Goal: Task Accomplishment & Management: Manage account settings

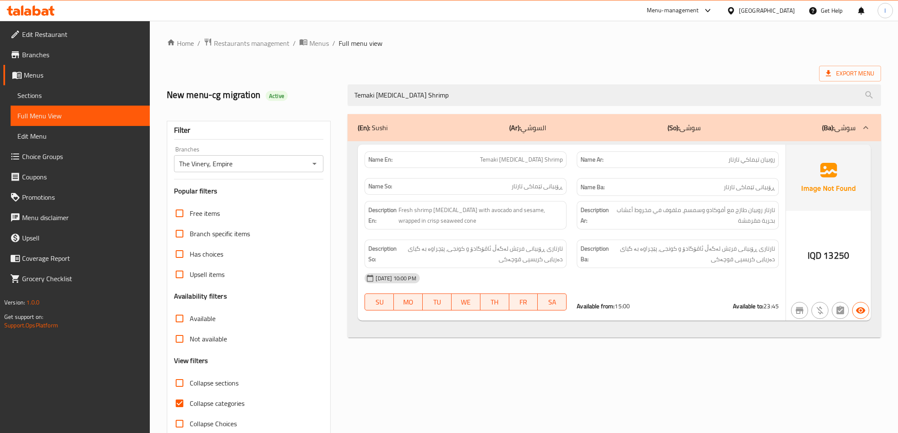
scroll to position [18, 0]
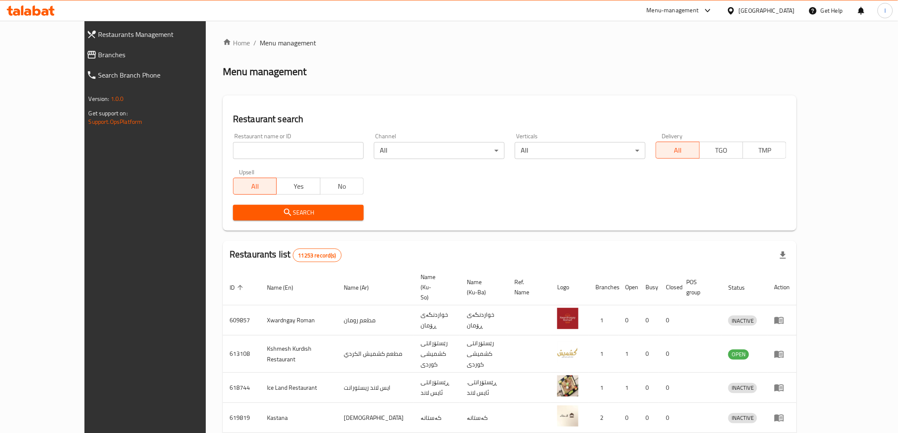
click at [98, 54] on span "Branches" at bounding box center [162, 55] width 129 height 10
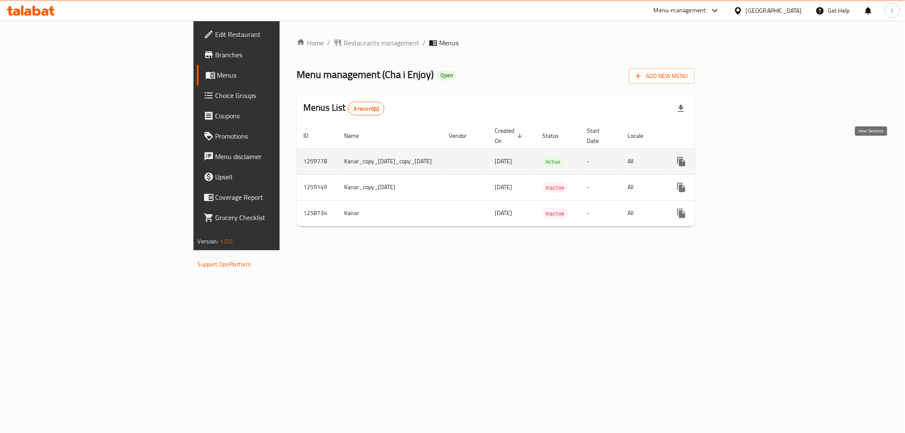
click at [746, 158] on icon "enhanced table" at bounding box center [743, 162] width 8 height 8
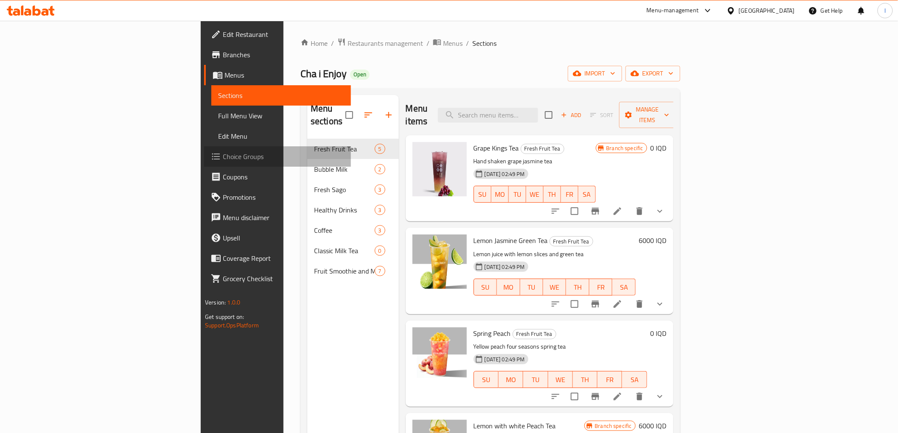
click at [223, 157] on span "Choice Groups" at bounding box center [283, 156] width 121 height 10
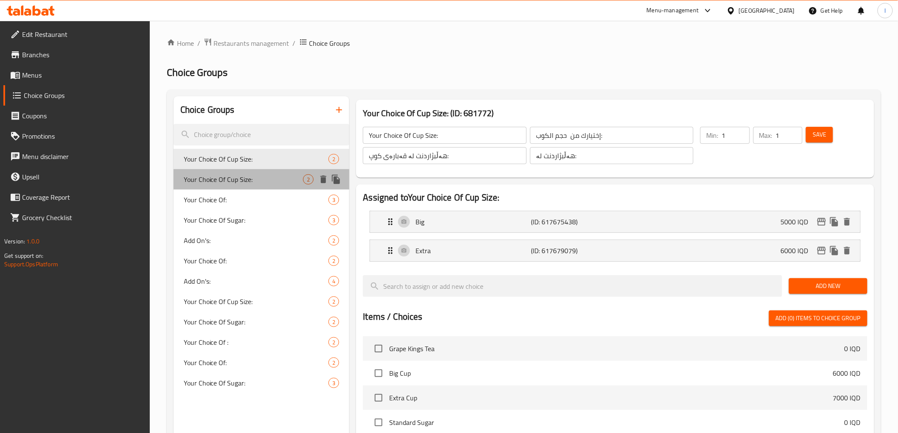
click at [245, 177] on span "Your Choice Of Cup Size:" at bounding box center [244, 179] width 120 height 10
type input "Your Choice Of Cup Size:"
type input "إختيارك من حجم الكوب:"
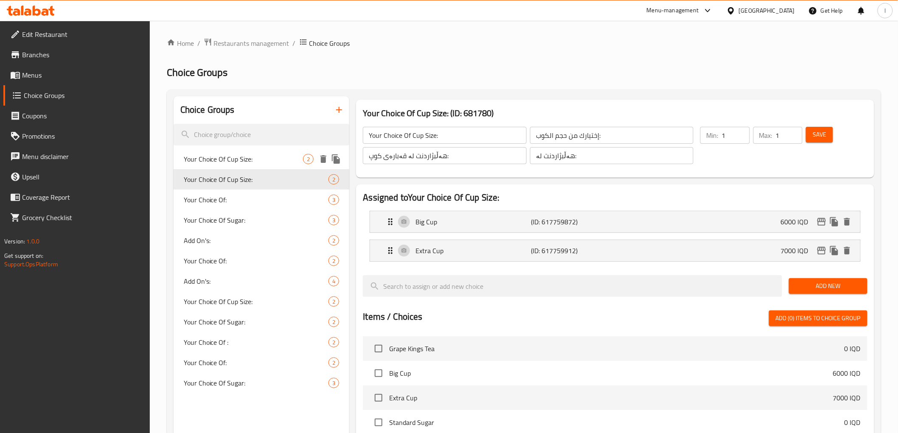
click at [242, 159] on span "Your Choice Of Cup Size:" at bounding box center [244, 159] width 120 height 10
type input "Your Choice Of Cup Size:"
type input "إختيارك من حجم الكوب:"
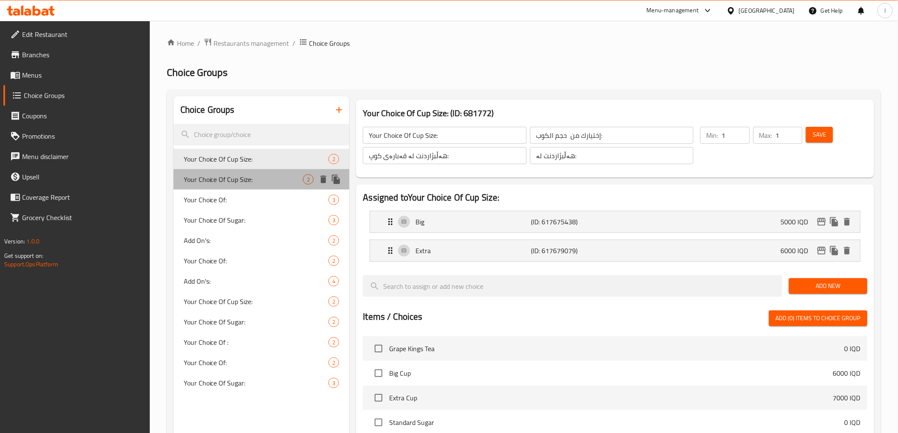
click at [241, 174] on span "Your Choice Of Cup Size:" at bounding box center [244, 179] width 120 height 10
type input "Your Choice Of Cup Size:"
type input "إختيارك من حجم الكوب:"
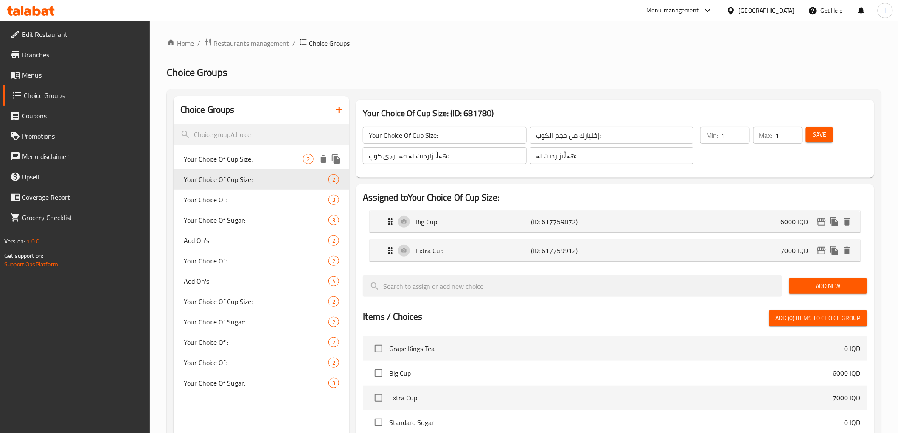
click at [243, 154] on span "Your Choice Of Cup Size:" at bounding box center [244, 159] width 120 height 10
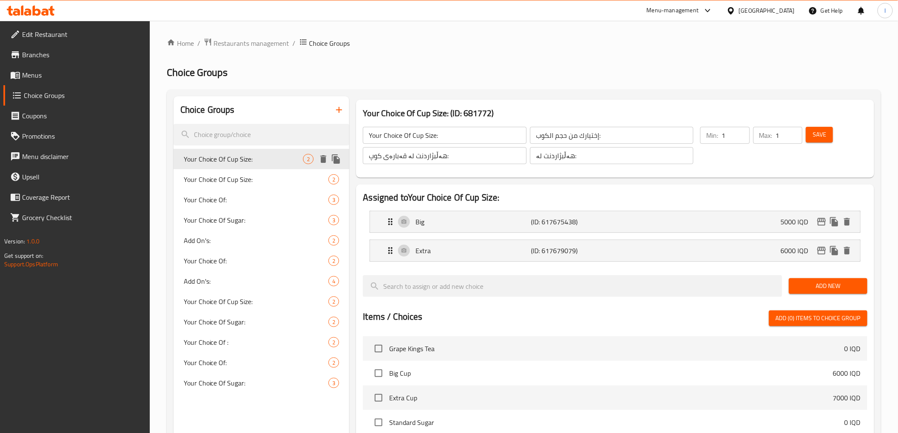
type input "Your Choice Of Cup Size:"
type input "إختيارك من حجم الكوب:"
click at [253, 181] on span "Your Choice Of Cup Size:" at bounding box center [244, 179] width 120 height 10
type input "Your Choice Of Cup Size:"
type input "إختيارك من حجم الكوب:"
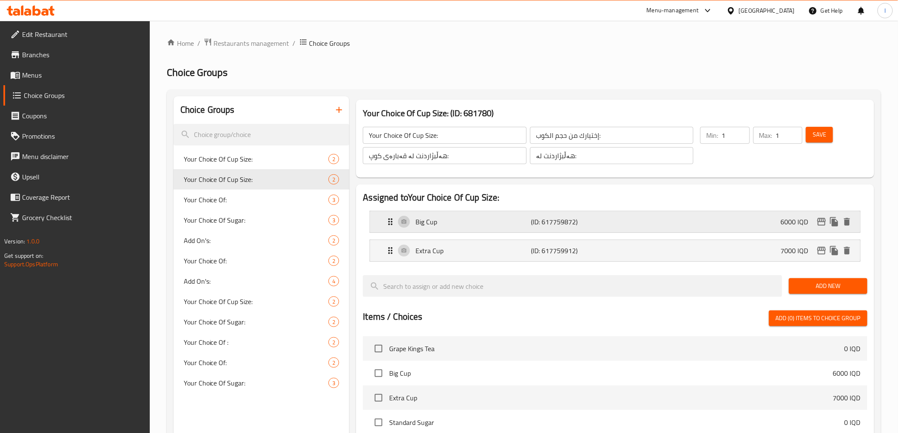
click at [559, 225] on p "(ID: 617759872)" at bounding box center [569, 222] width 77 height 10
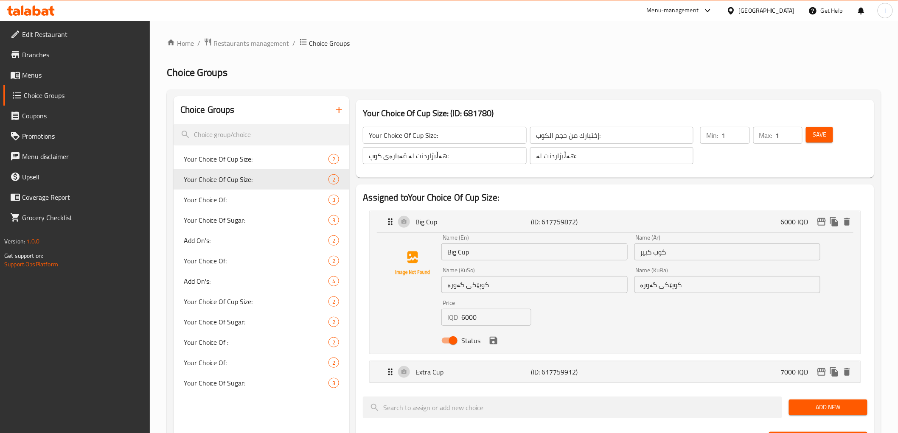
click at [553, 146] on div "هەڵبژاردنت لە: ​" at bounding box center [611, 156] width 167 height 20
drag, startPoint x: 469, startPoint y: 154, endPoint x: 344, endPoint y: 162, distance: 125.0
click at [339, 162] on div "Choice Groups Your Choice Of Cup Size: 2 Your Choice Of Cup Size: 2 Your Choice…" at bounding box center [526, 440] width 704 height 688
click at [302, 308] on div "Your Choice Of Cup Size: 2" at bounding box center [262, 301] width 176 height 20
type input "Your Choice Of Cup Size:"
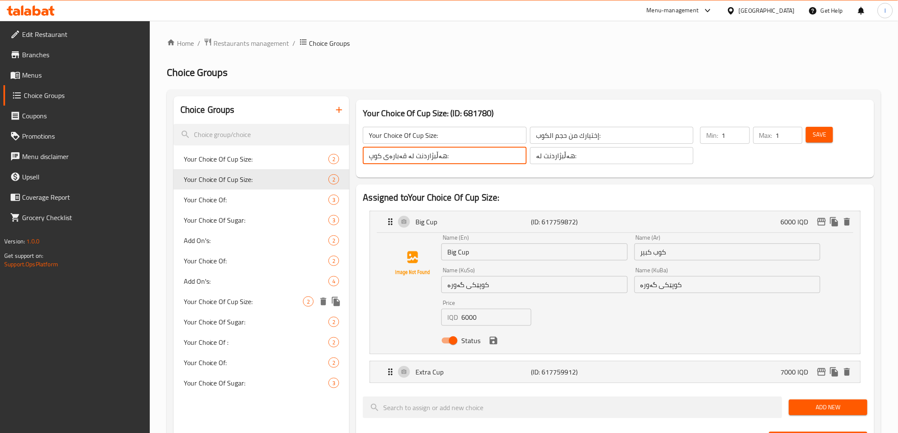
type input "هەڵبژاردنت لە:"
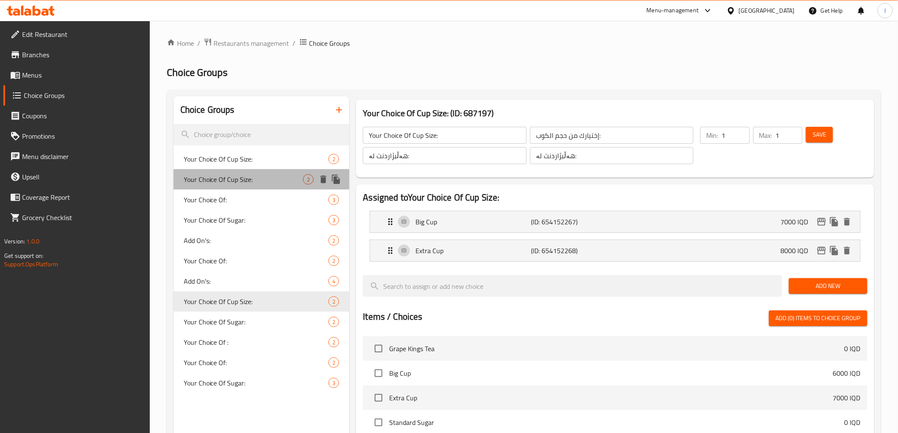
click at [208, 175] on span "Your Choice Of Cup Size:" at bounding box center [244, 179] width 120 height 10
type input "Your Choice Of Cup Size:"
type input "هەڵبژاردنت لە قەبارەی کوپ:"
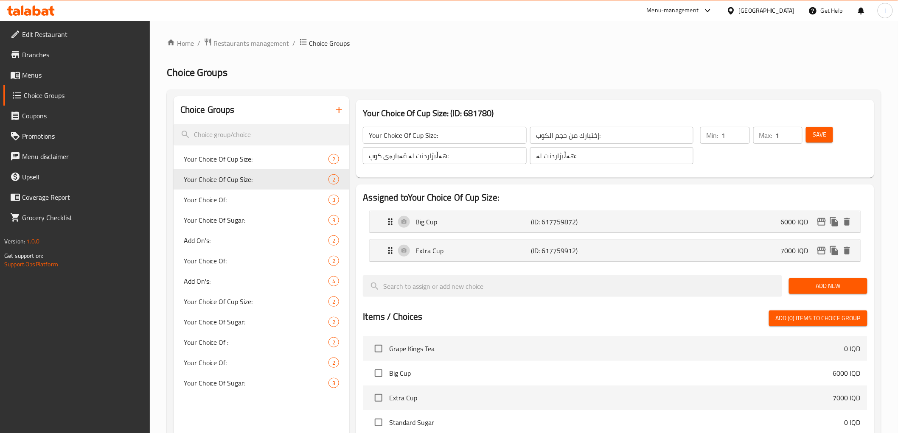
click at [419, 154] on input "هەڵبژاردنت لە قەبارەی کوپ:" at bounding box center [444, 155] width 163 height 17
click at [227, 389] on div "Your Choice Of Sugar: 3" at bounding box center [262, 383] width 176 height 20
type input "Your Choice Of Sugar:"
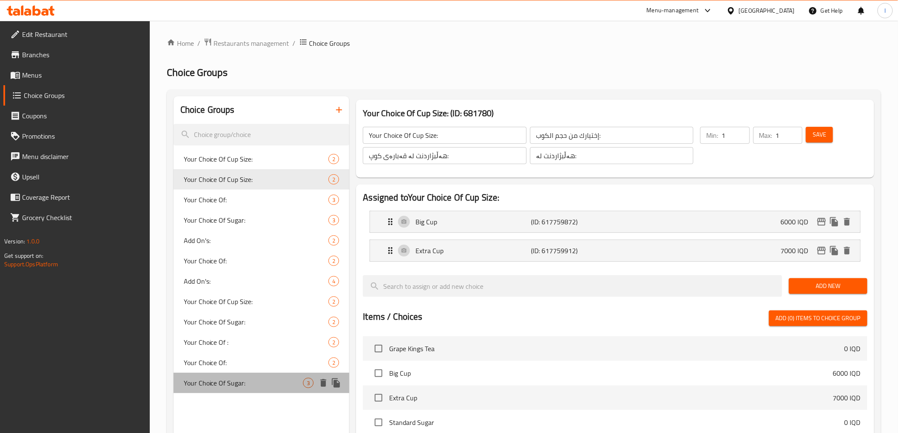
type input "إختيارك من سكر:"
type input "هەڵبژاردنت لە شەکر:"
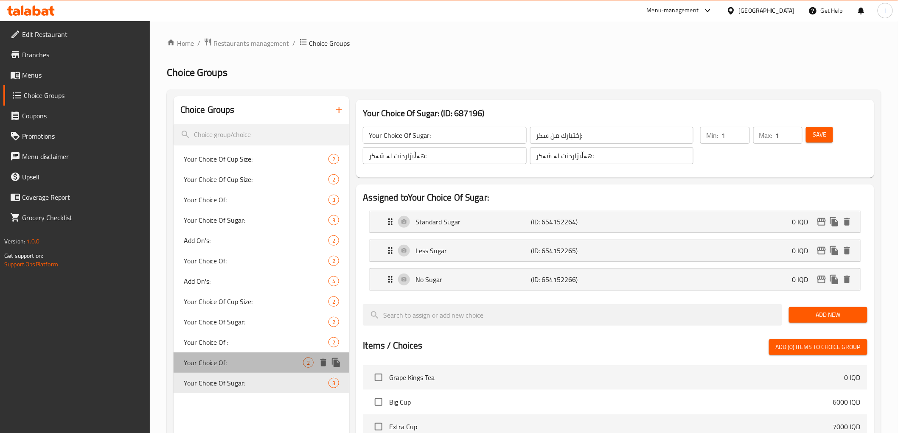
click at [227, 367] on span "Your Choice Of:" at bounding box center [244, 363] width 120 height 10
type input "Your Choice Of:"
type input "إختيارك من :"
type input "هەڵبژاردنت لە :"
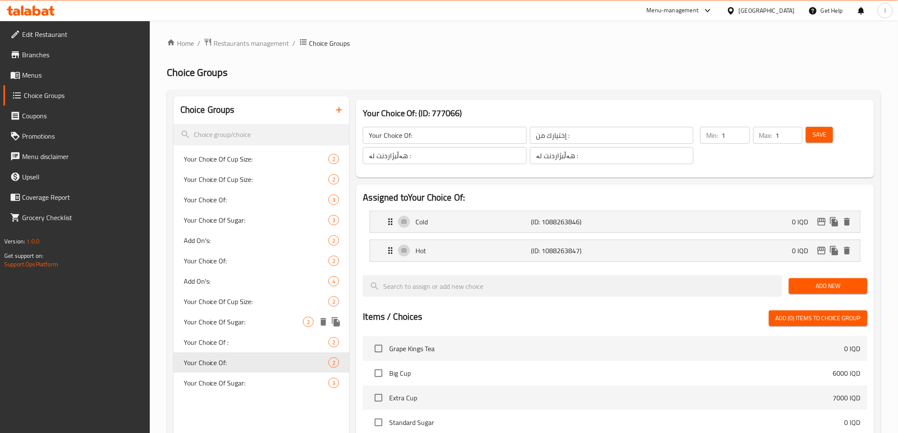
click at [242, 322] on span "Your Choice Of Sugar:" at bounding box center [244, 322] width 120 height 10
type input "Your Choice Of Sugar:"
type input "إختيارك من سكر:"
type input "هەڵبژاردنت لە شەکر:"
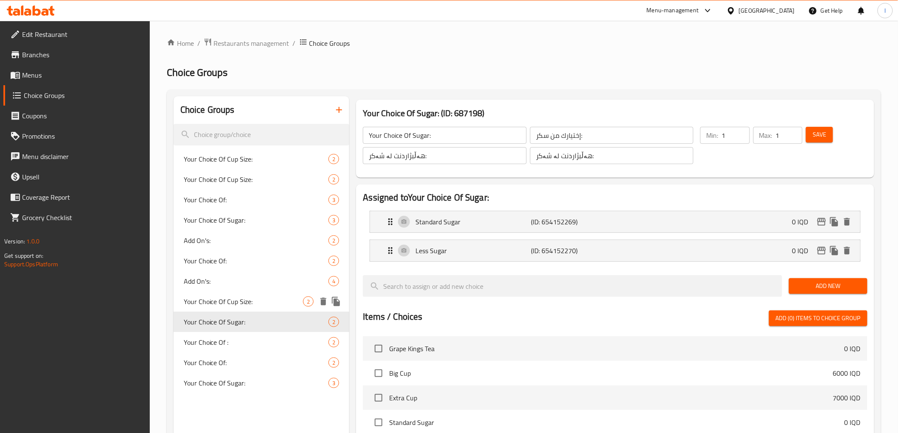
click at [240, 294] on div "Your Choice Of Cup Size: 2" at bounding box center [262, 301] width 176 height 20
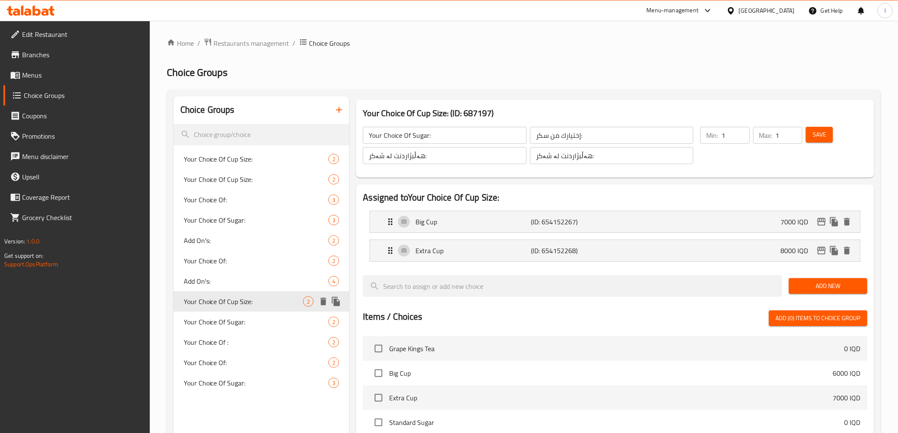
type input "Your Choice Of Cup Size:"
type input "إختيارك من حجم الكوب:"
type input "هەڵبژاردنت لە:"
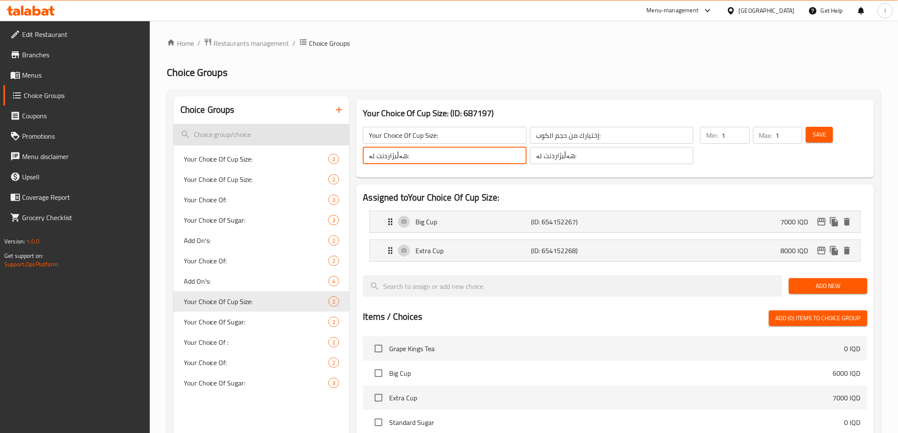
drag, startPoint x: 473, startPoint y: 153, endPoint x: 273, endPoint y: 139, distance: 200.3
click at [273, 139] on div "Choice Groups Your Choice Of Cup Size: 2 Your Choice Of Cup Size: 2 Your Choice…" at bounding box center [526, 379] width 704 height 566
paste input "قەبارەی کوپ"
type input "هەڵبژاردنت لە قەبارەی کوپ:"
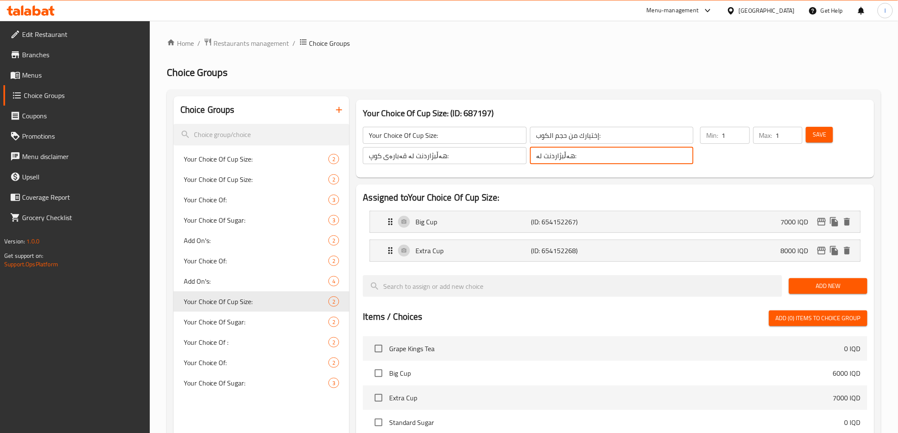
drag, startPoint x: 591, startPoint y: 154, endPoint x: 497, endPoint y: 155, distance: 94.2
click at [497, 155] on div "Your Choice Of Cup Size: ​ إختيارك من حجم الكوب: ​ هەڵبژاردنت لە قەبارەی کوپ: ​…" at bounding box center [528, 146] width 341 height 48
paste input "قەبارەی کوپ"
click at [546, 221] on p "(ID: 654152267)" at bounding box center [569, 222] width 77 height 10
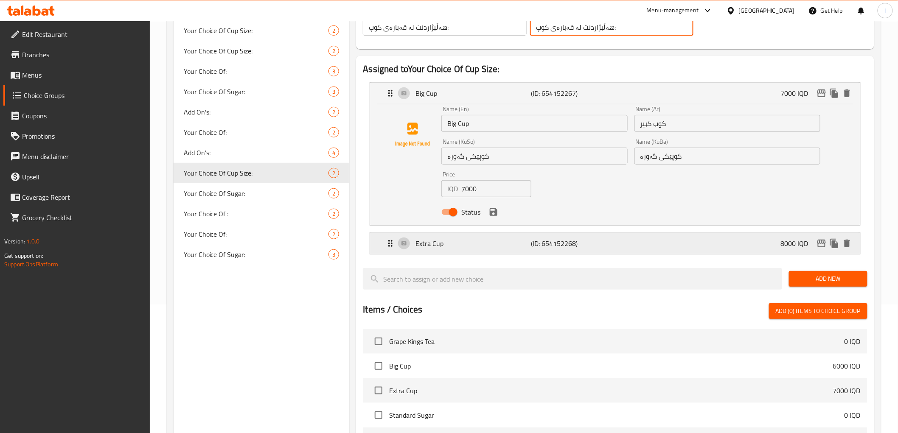
scroll to position [141, 0]
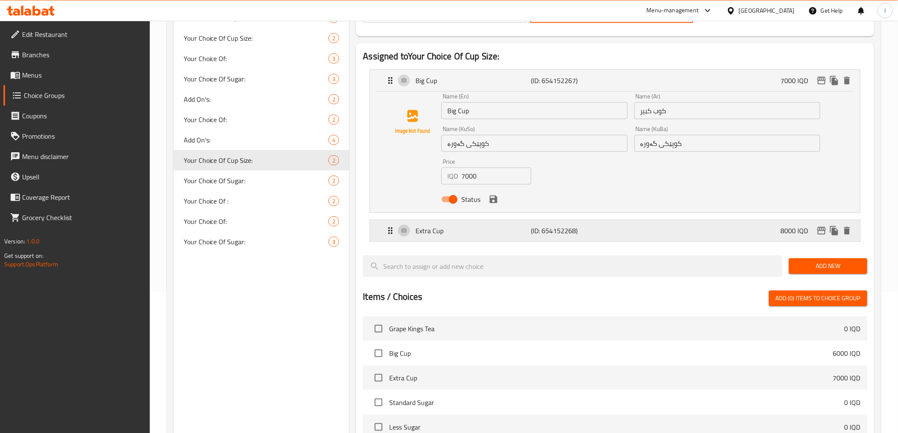
click at [519, 234] on p "Extra Cup" at bounding box center [472, 231] width 115 height 10
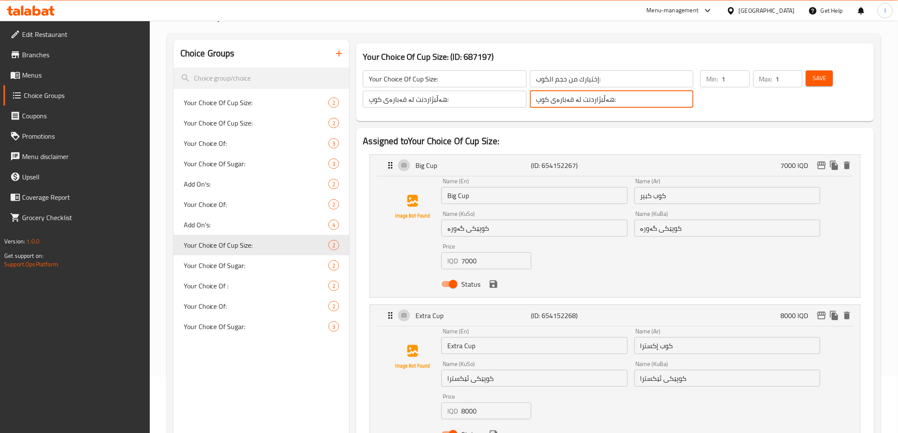
scroll to position [0, 0]
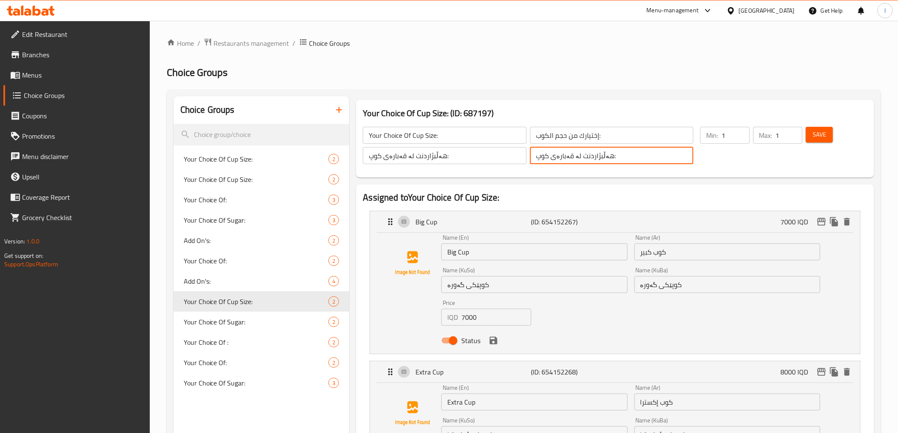
type input "هەڵبژاردنت لە قەبارەی کوپ:"
click at [824, 133] on span "Save" at bounding box center [819, 134] width 14 height 11
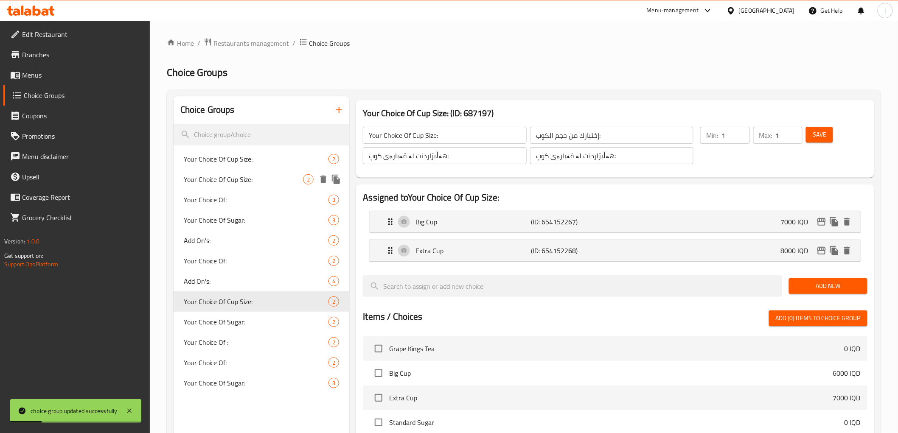
click at [240, 179] on span "Your Choice Of Cup Size:" at bounding box center [244, 179] width 120 height 10
type input "Your Choice Of Cup Size:"
type input "هەڵبژاردنت لە:"
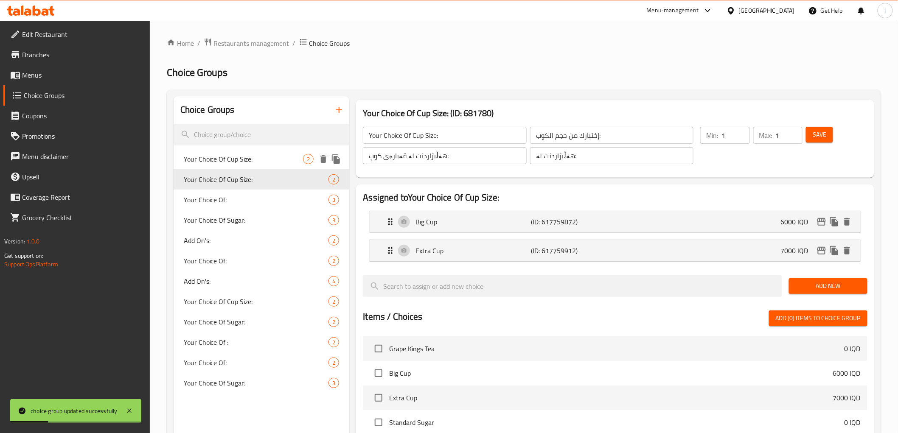
click at [247, 159] on span "Your Choice Of Cup Size:" at bounding box center [244, 159] width 120 height 10
type input "Your Choice Of Cup Size:"
type input "إختيارك من حجم الكوب:"
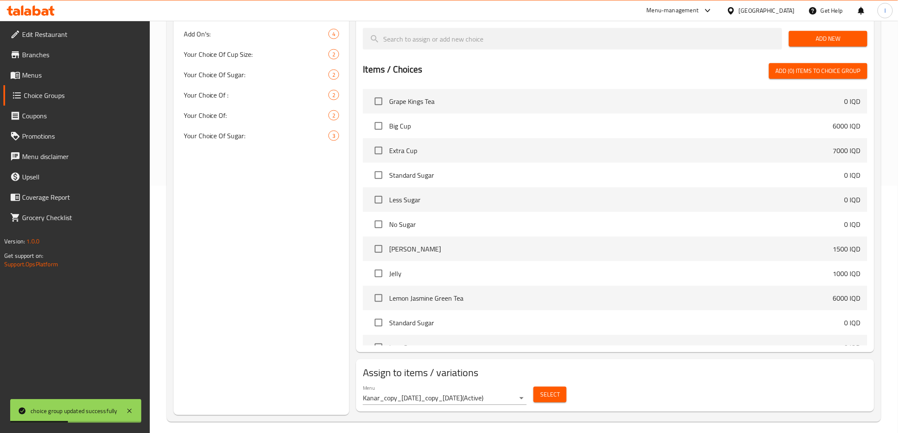
scroll to position [253, 0]
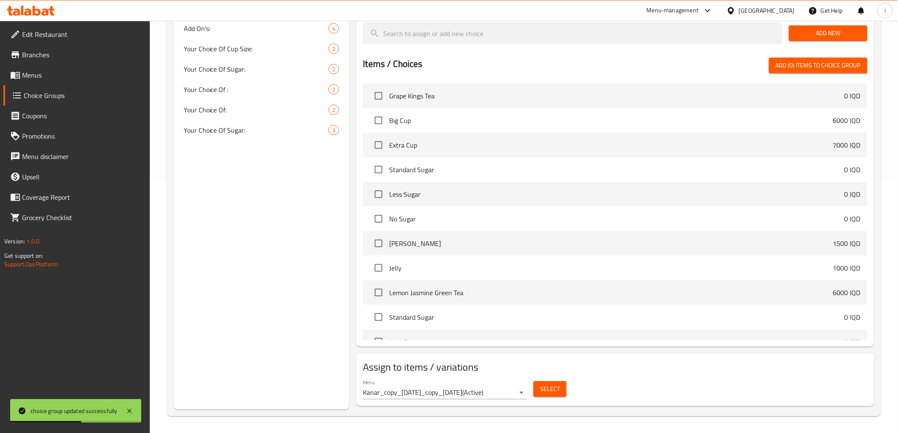
click at [541, 391] on span "Select" at bounding box center [550, 389] width 20 height 11
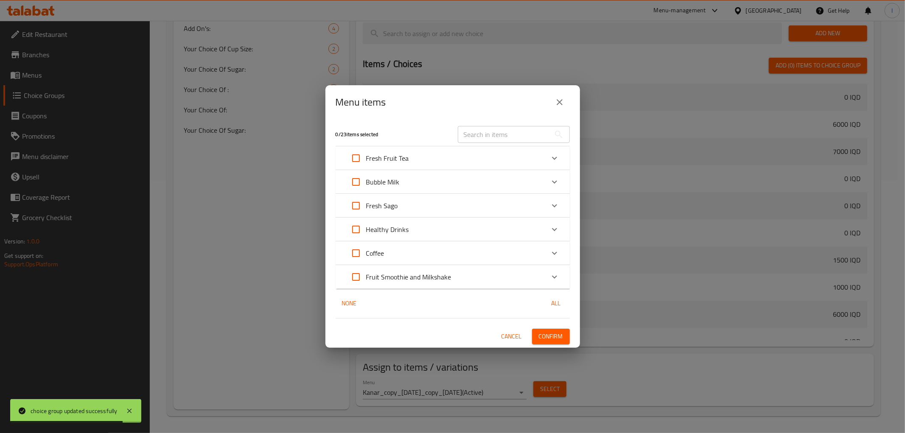
click at [519, 337] on span "Cancel" at bounding box center [511, 336] width 20 height 11
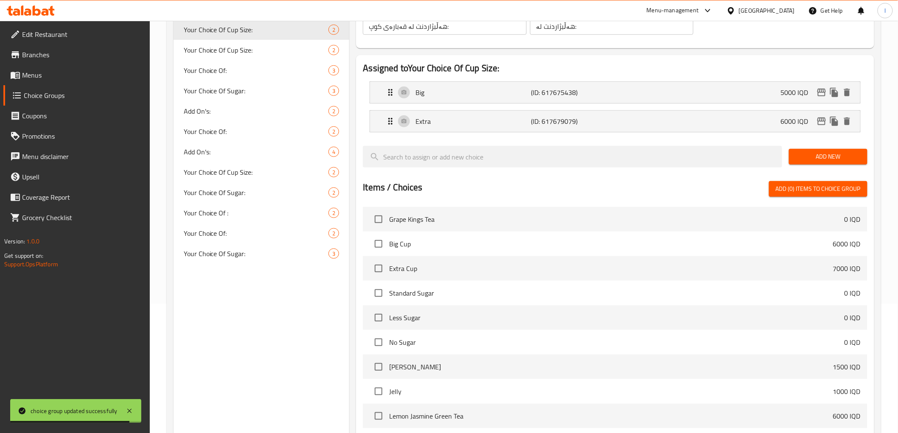
scroll to position [0, 0]
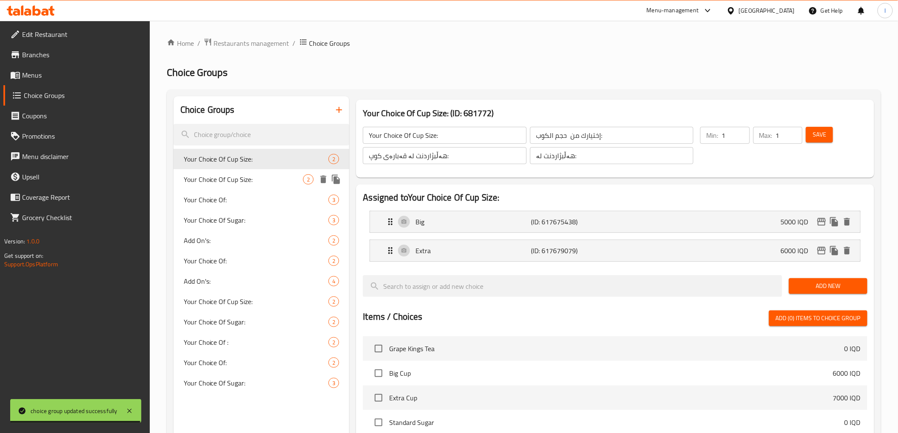
click at [241, 183] on span "Your Choice Of Cup Size:" at bounding box center [244, 179] width 120 height 10
type input "Your Choice Of Cup Size:"
type input "إختيارك من حجم الكوب:"
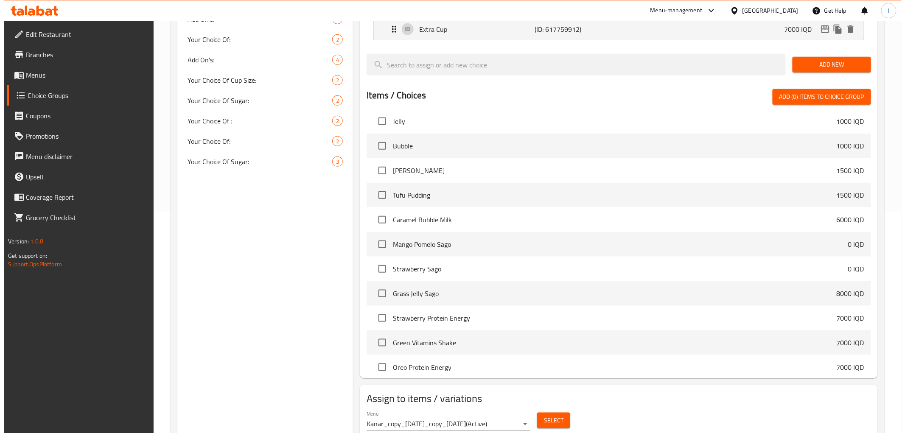
scroll to position [253, 0]
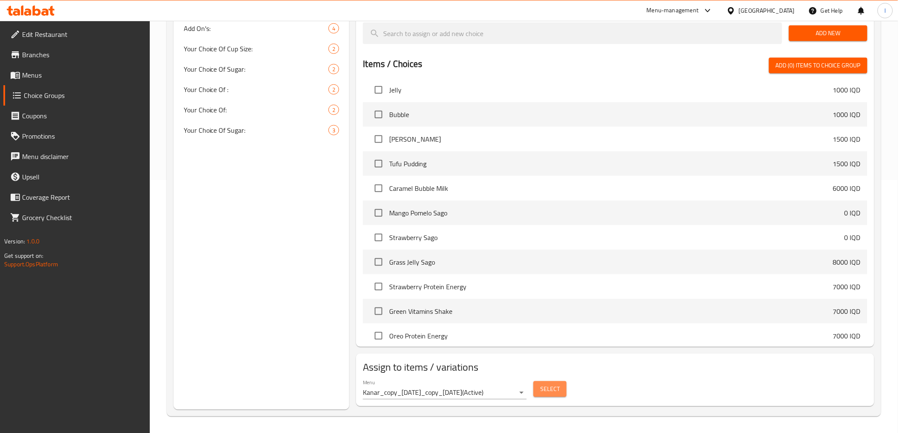
click at [549, 395] on button "Select" at bounding box center [549, 389] width 33 height 16
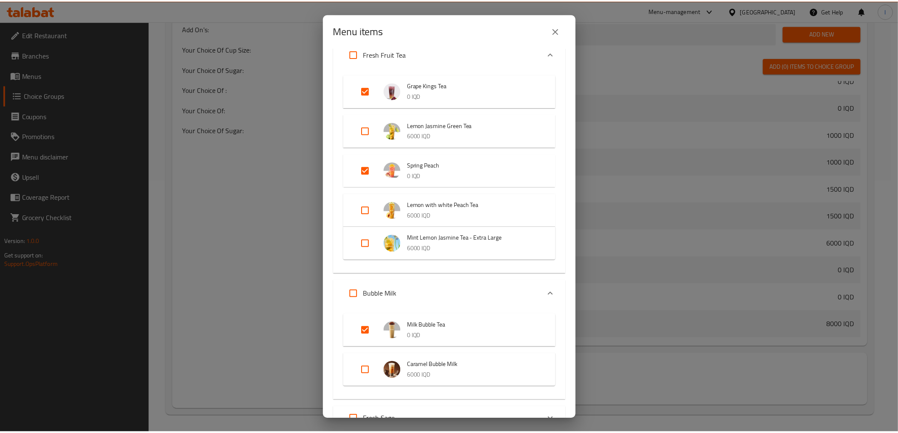
scroll to position [0, 0]
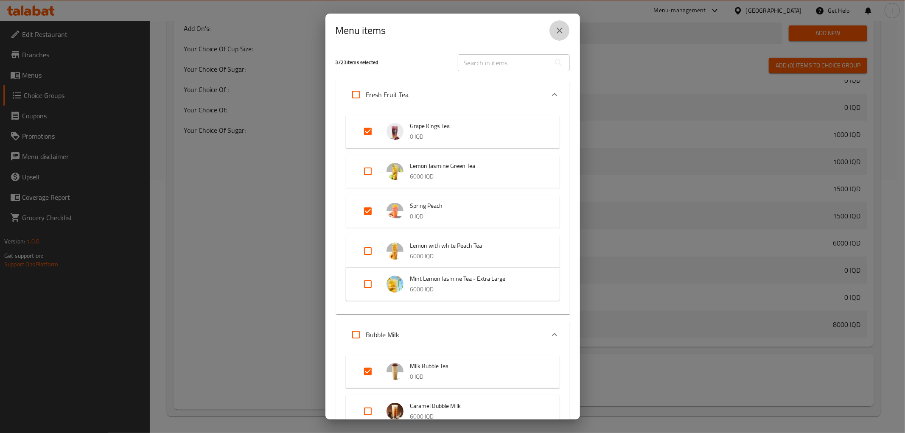
click at [560, 33] on icon "close" at bounding box center [559, 30] width 10 height 10
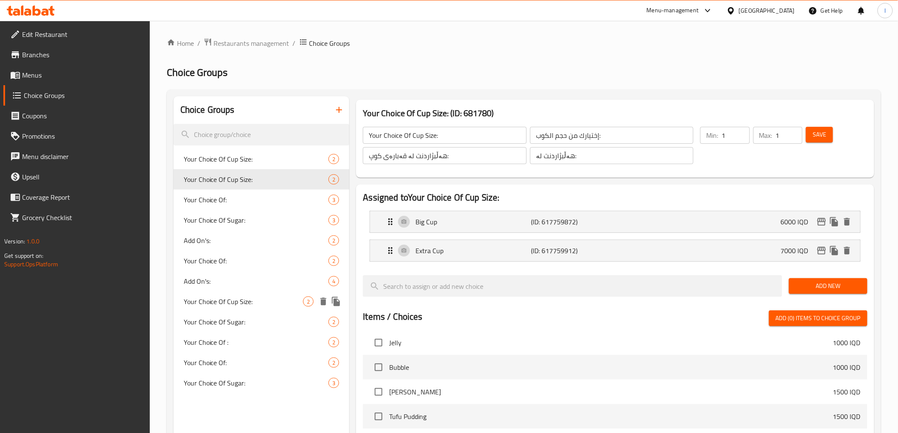
click at [246, 303] on span "Your Choice Of Cup Size:" at bounding box center [244, 302] width 120 height 10
type input "Your Choice Of Cup Size:"
type input "هەڵبژاردنت لە قەبارەی کوپ:"
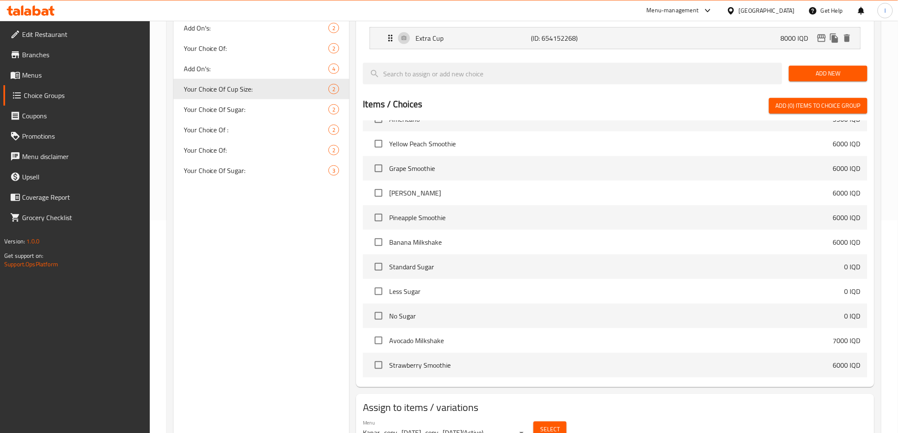
scroll to position [159, 0]
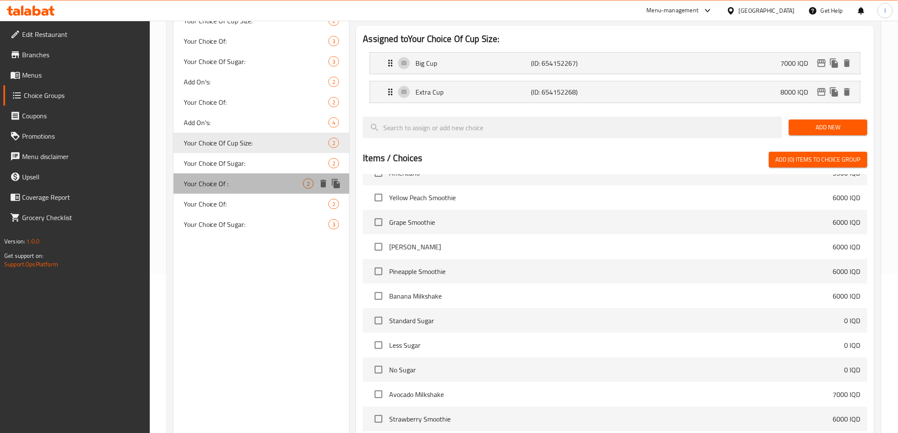
click at [204, 190] on div "Your Choice Of : 2" at bounding box center [262, 184] width 176 height 20
type input "Your Choice Of :"
type input "إختيارك من :"
type input "هەڵبژاردنت لە :"
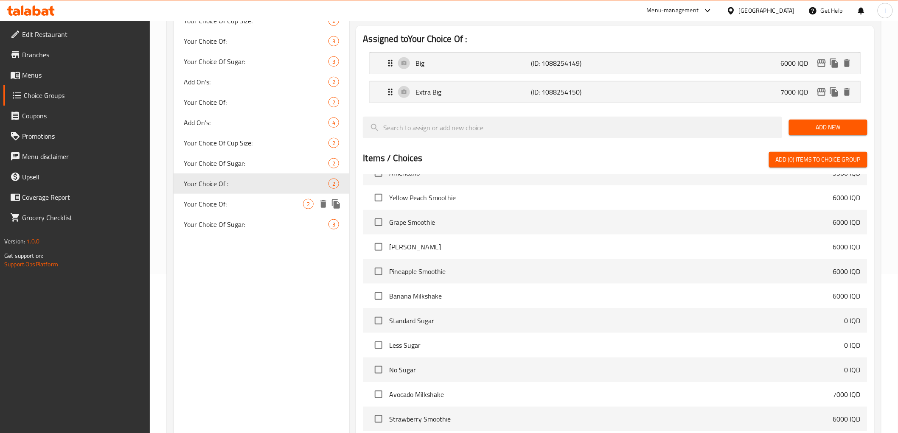
click at [222, 202] on span "Your Choice Of:" at bounding box center [244, 204] width 120 height 10
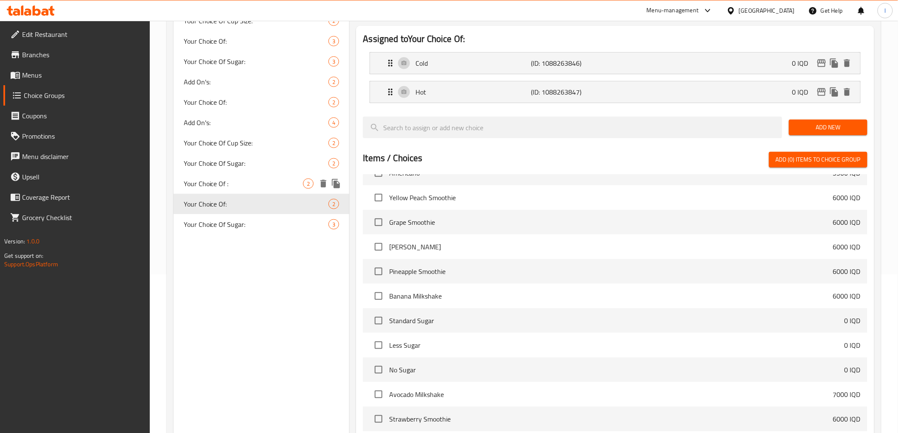
click at [222, 184] on span "Your Choice Of :" at bounding box center [244, 184] width 120 height 10
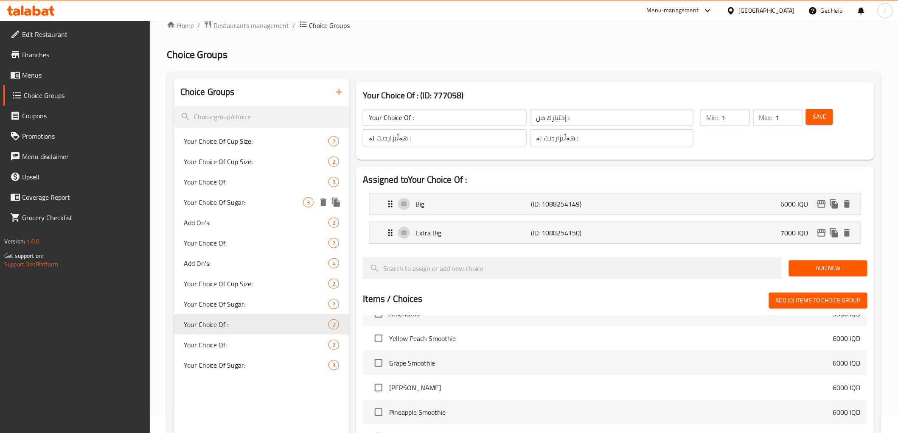
scroll to position [17, 0]
click at [221, 200] on span "Your Choice Of Sugar:" at bounding box center [244, 203] width 120 height 10
type input "Your Choice Of Sugar:"
type input "إختيارك من سكر:"
type input "هەڵبژاردنت لە شەکر:"
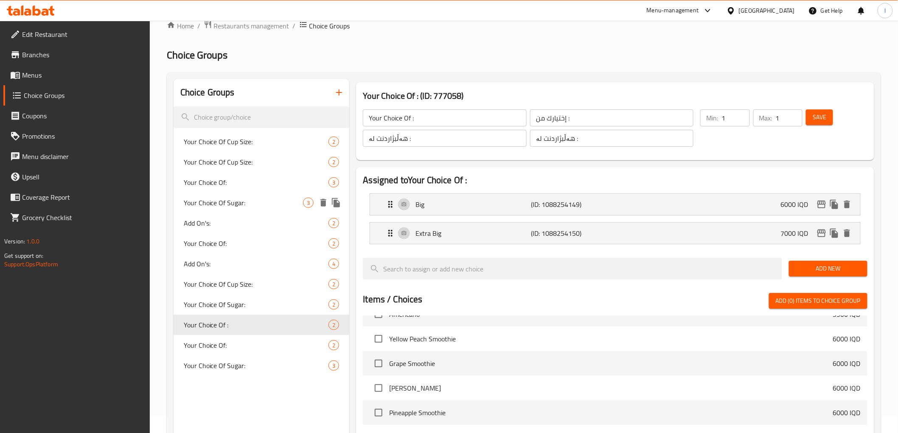
type input "هەڵبژاردنت لە شەکر:"
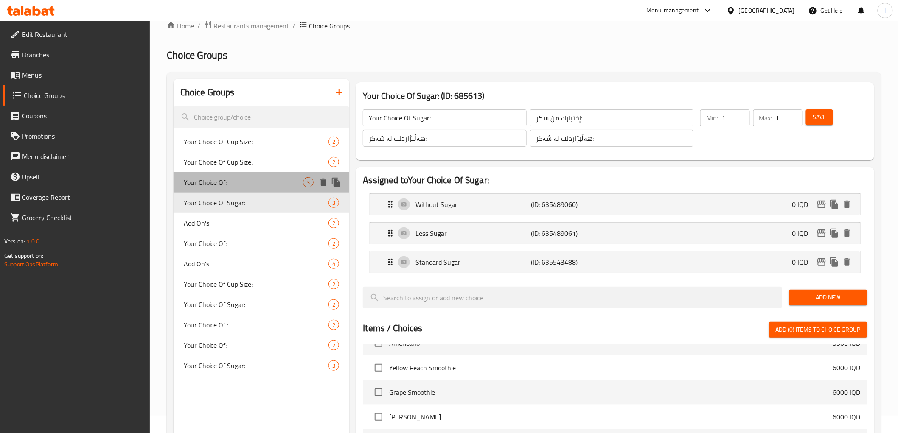
click at [222, 177] on span "Your Choice Of:" at bounding box center [244, 182] width 120 height 10
type input "Your Choice Of:"
type input "إختيارك من:"
type input "هەڵبژاردنت لە:"
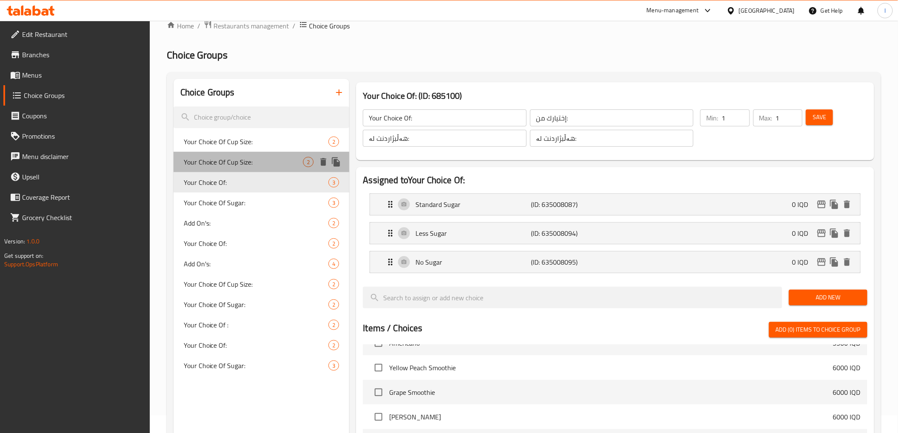
click at [232, 158] on span "Your Choice Of Cup Size:" at bounding box center [244, 162] width 120 height 10
type input "Your Choice Of Cup Size:"
type input "إختيارك من حجم الكوب:"
type input "هەڵبژاردنت لە قەبارەی کوپ:"
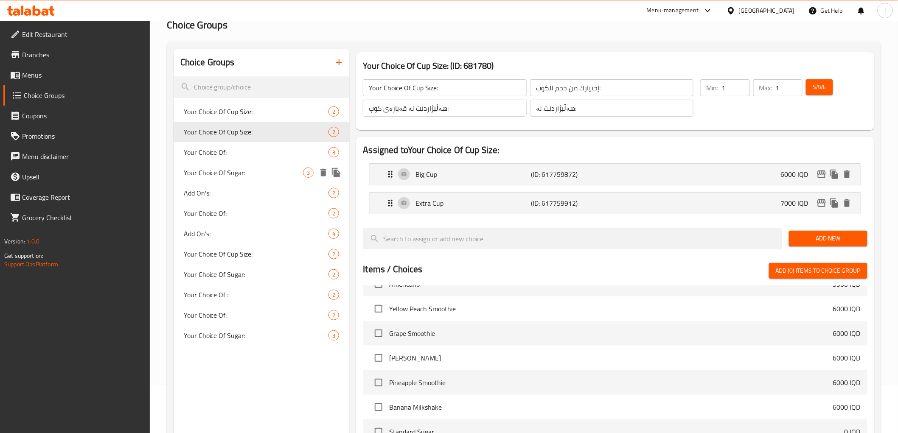
scroll to position [64, 0]
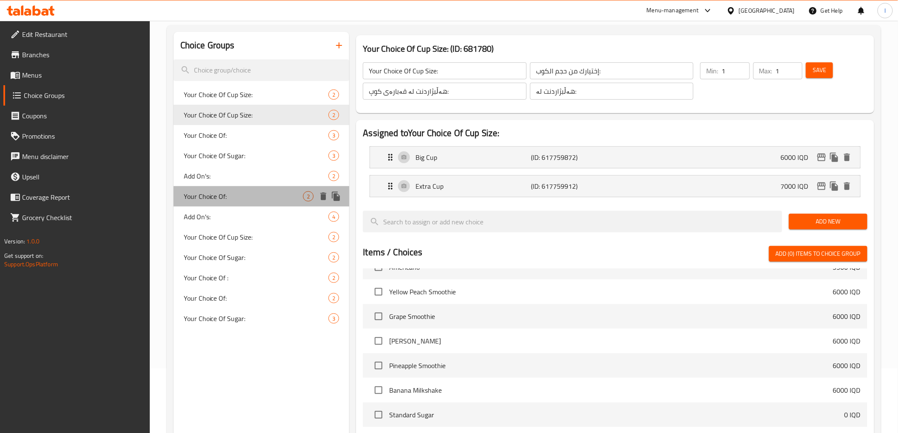
click at [219, 195] on span "Your Choice Of:" at bounding box center [244, 196] width 120 height 10
type input "Your Choice Of:"
type input "إختيارك من:"
type input "هەڵبژاردنت لە:"
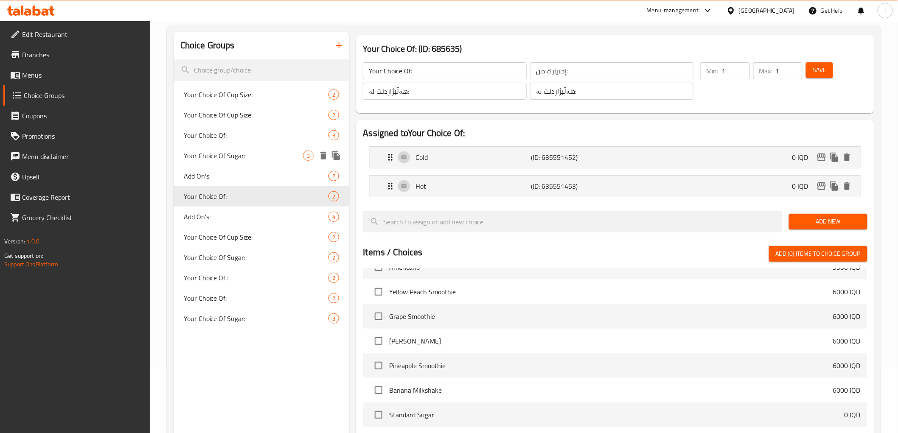
click at [230, 158] on span "Your Choice Of Sugar:" at bounding box center [244, 156] width 120 height 10
type input "Your Choice Of Sugar:"
type input "إختيارك من سكر:"
type input "هەڵبژاردنت لە شەکر:"
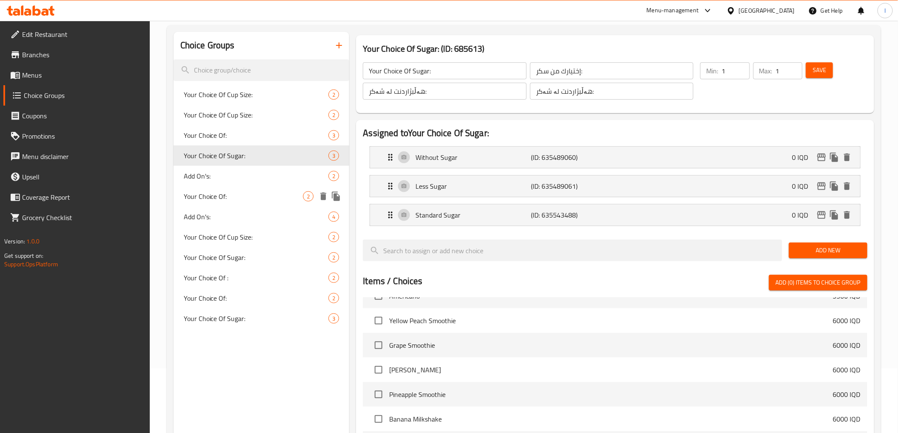
click at [219, 196] on span "Your Choice Of:" at bounding box center [244, 196] width 120 height 10
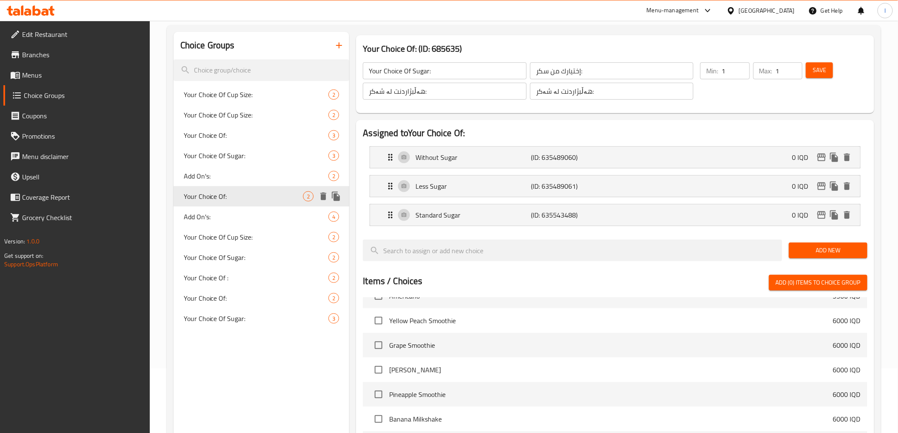
type input "Your Choice Of:"
type input "إختيارك من:"
type input "هەڵبژاردنت لە:"
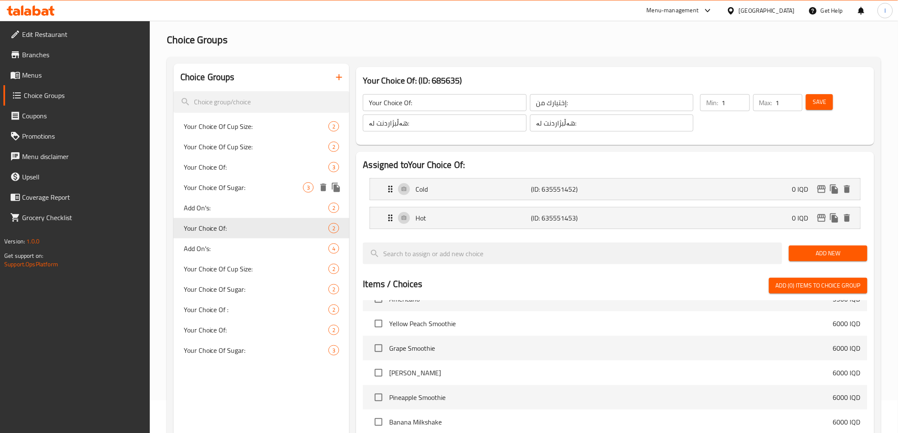
scroll to position [0, 0]
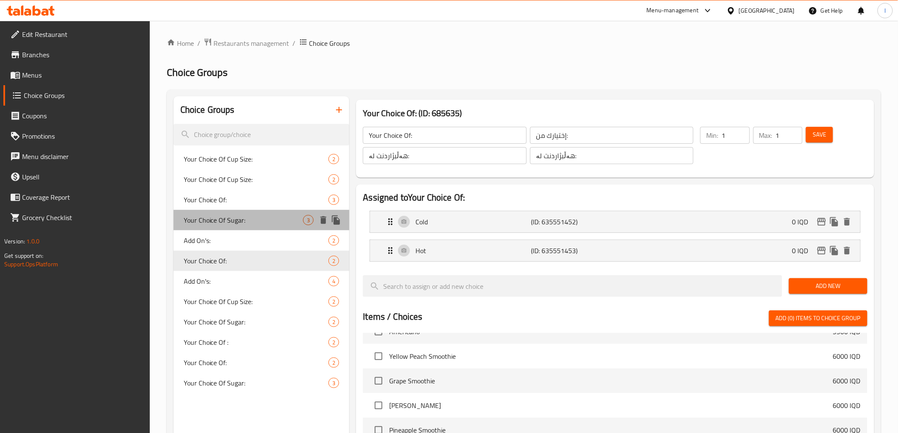
click at [222, 218] on span "Your Choice Of Sugar:" at bounding box center [244, 220] width 120 height 10
type input "Your Choice Of Sugar:"
type input "إختيارك من سكر:"
type input "هەڵبژاردنت لە شەکر:"
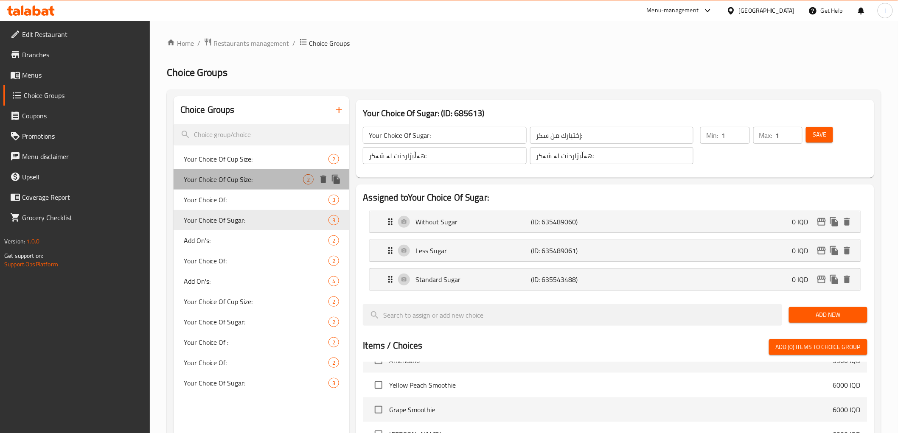
click at [235, 176] on span "Your Choice Of Cup Size:" at bounding box center [244, 179] width 120 height 10
type input "Your Choice Of Cup Size:"
type input "إختيارك من حجم الكوب:"
type input "هەڵبژاردنت لە قەبارەی کوپ:"
type input "هەڵبژاردنت لە:"
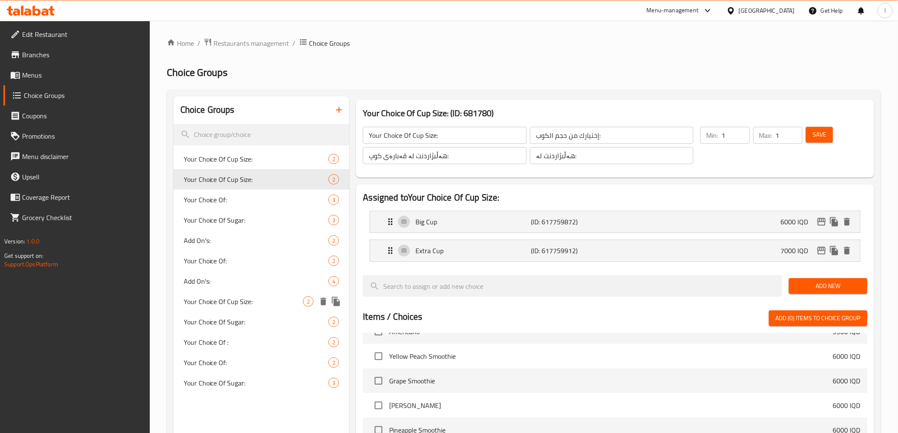
click at [241, 303] on span "Your Choice Of Cup Size:" at bounding box center [244, 302] width 120 height 10
type input "Your Choice Of Cup Size:"
type input "هەڵبژاردنت لە قەبارەی کوپ:"
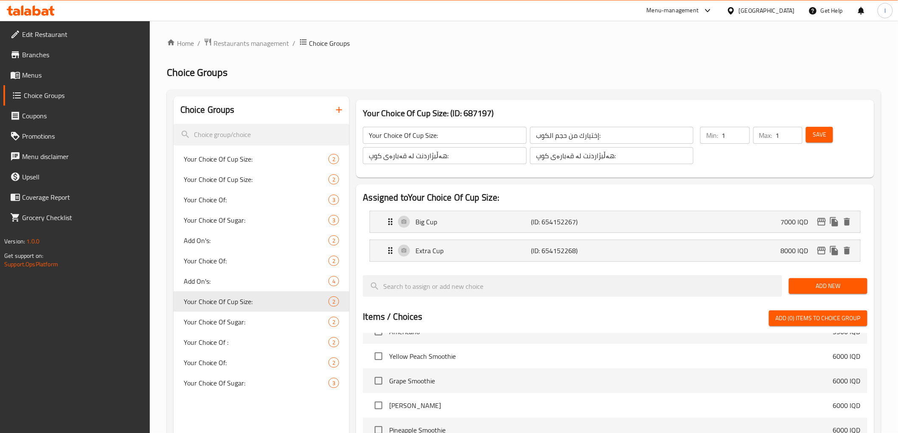
drag, startPoint x: 581, startPoint y: 222, endPoint x: 571, endPoint y: 223, distance: 10.2
click at [577, 223] on nav "Big Cup (ID: 654152267) 7000 IQD Name (En) Big Cup Name (En) Name (Ar) كوب كبير…" at bounding box center [615, 236] width 504 height 64
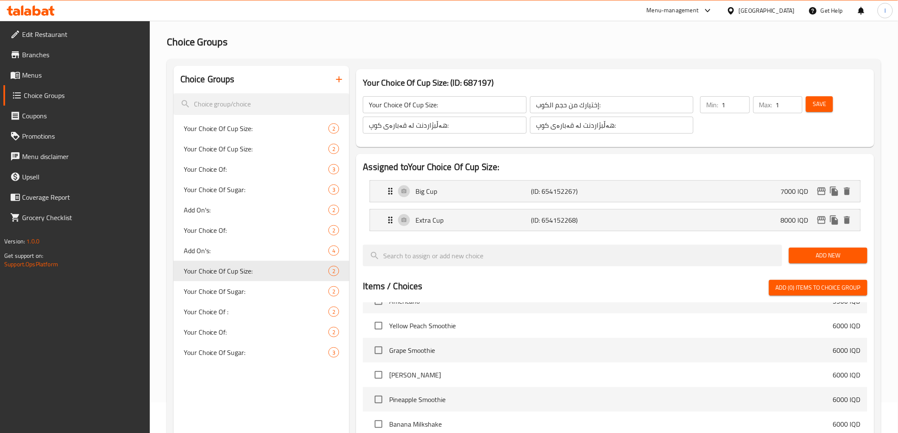
scroll to position [47, 0]
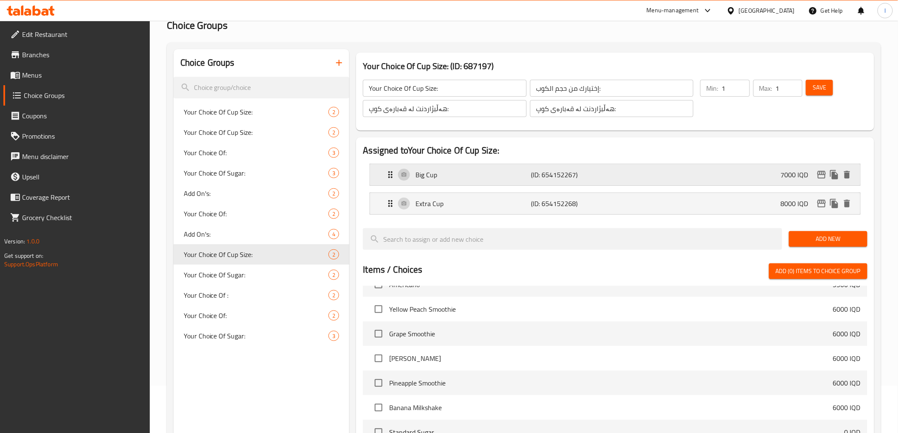
click at [532, 177] on p "(ID: 654152267)" at bounding box center [569, 175] width 77 height 10
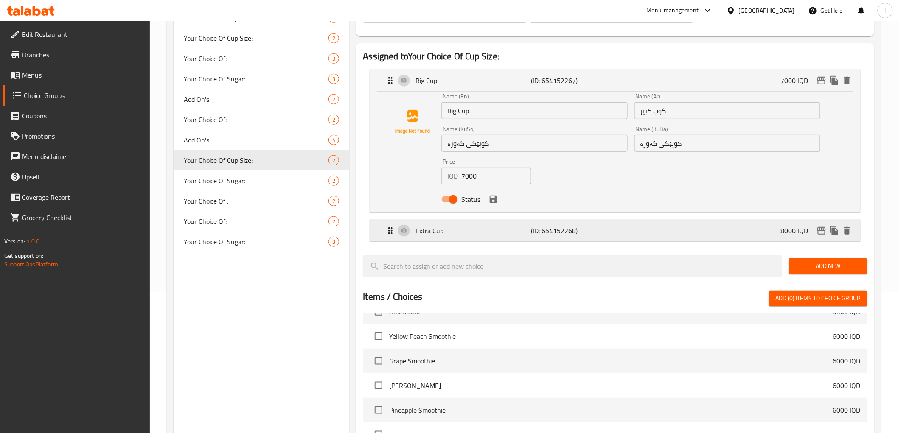
click at [523, 236] on div "Extra Cup (ID: 654152268) 8000 IQD" at bounding box center [617, 230] width 464 height 21
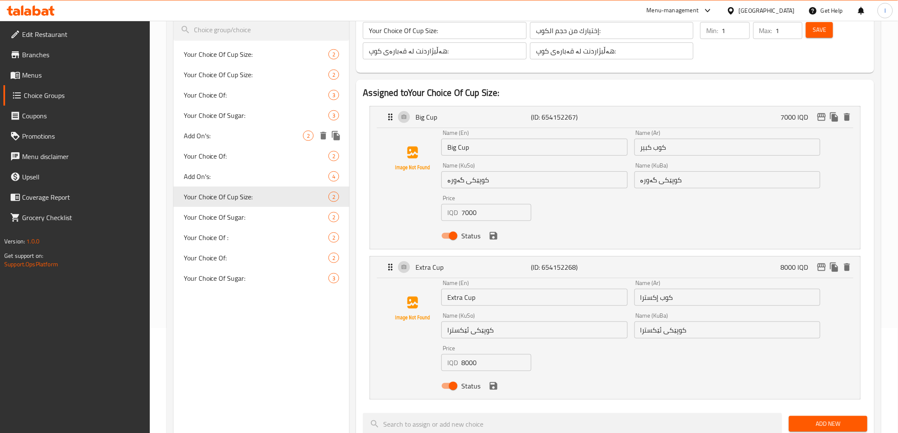
scroll to position [94, 0]
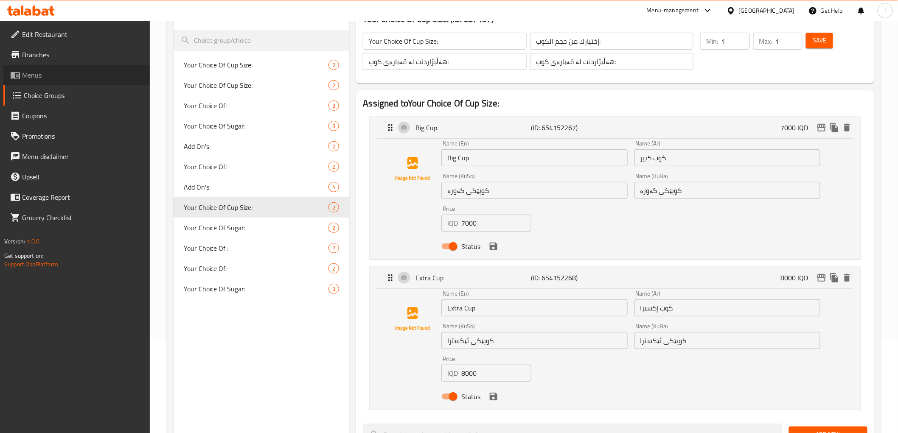
click at [44, 76] on span "Menus" at bounding box center [82, 75] width 121 height 10
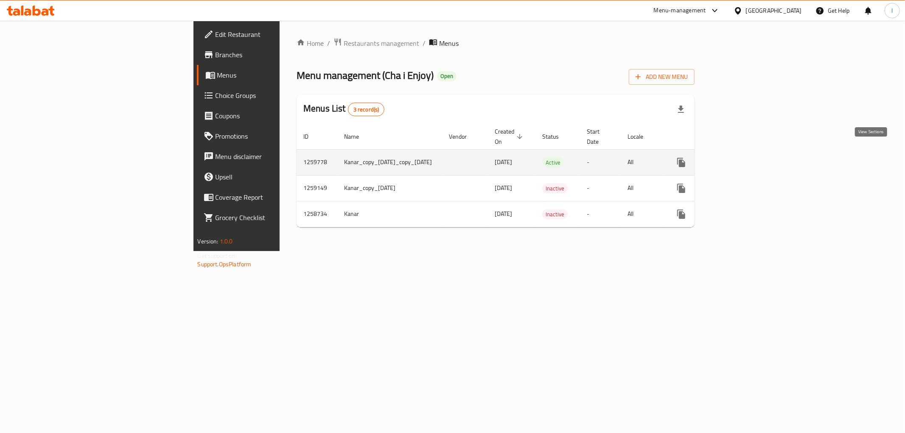
click at [747, 157] on icon "enhanced table" at bounding box center [742, 162] width 10 height 10
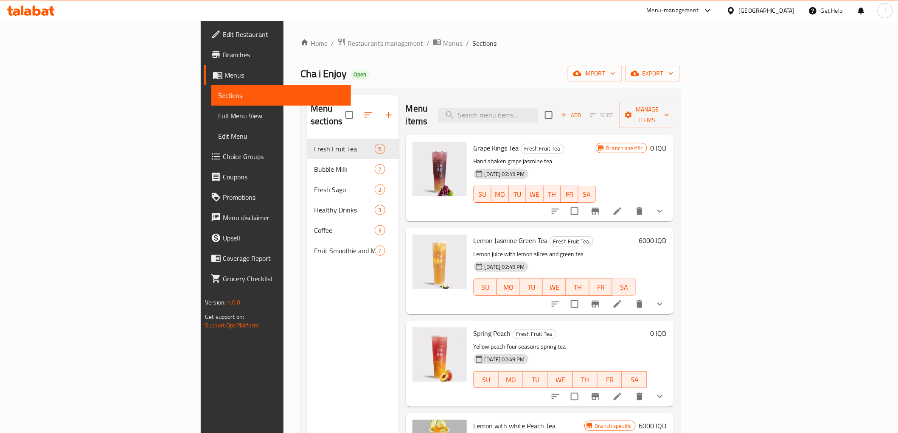
click at [218, 114] on span "Full Menu View" at bounding box center [281, 116] width 126 height 10
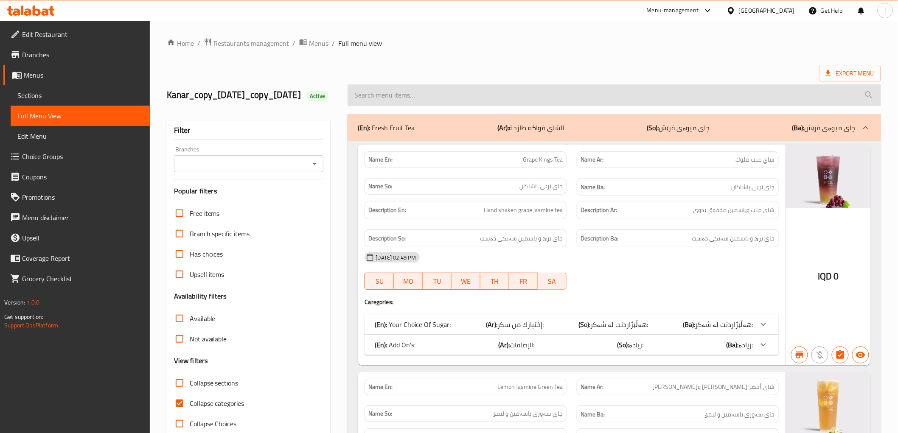
drag, startPoint x: 428, startPoint y: 117, endPoint x: 427, endPoint y: 109, distance: 8.7
click at [426, 111] on div at bounding box center [613, 95] width 543 height 32
click at [427, 106] on input "search" at bounding box center [613, 95] width 533 height 22
paste input "Lemon with white Peach Tea"
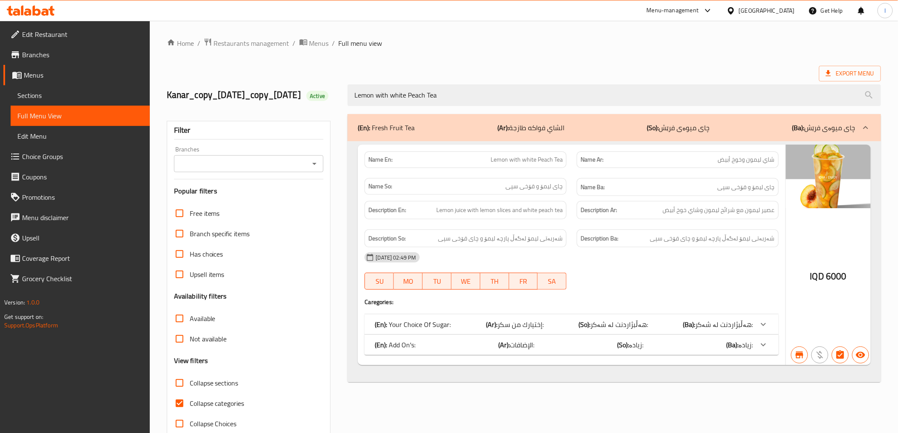
type input "Lemon with white Peach Tea"
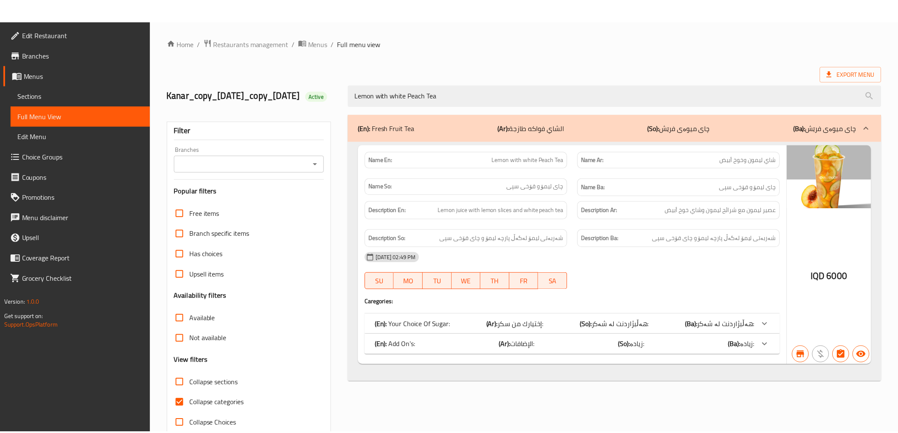
scroll to position [31, 0]
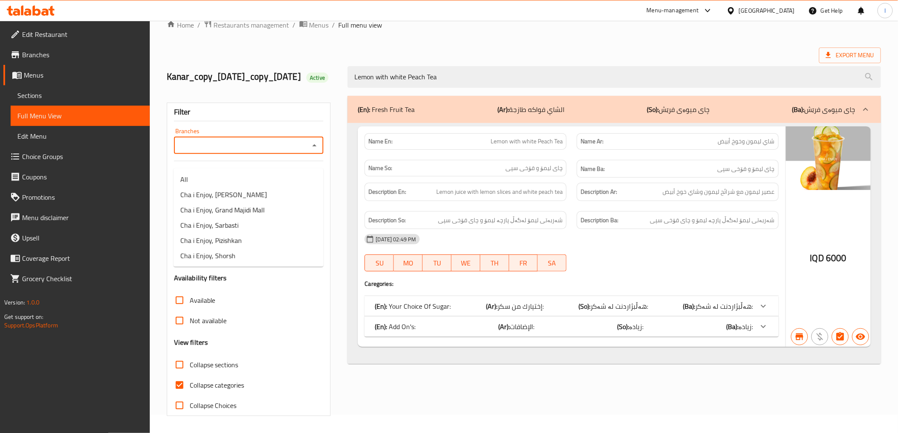
click at [208, 141] on input "Branches" at bounding box center [241, 146] width 131 height 12
click at [238, 145] on input "Branches" at bounding box center [241, 146] width 131 height 12
click at [30, 56] on span "Branches" at bounding box center [82, 55] width 121 height 10
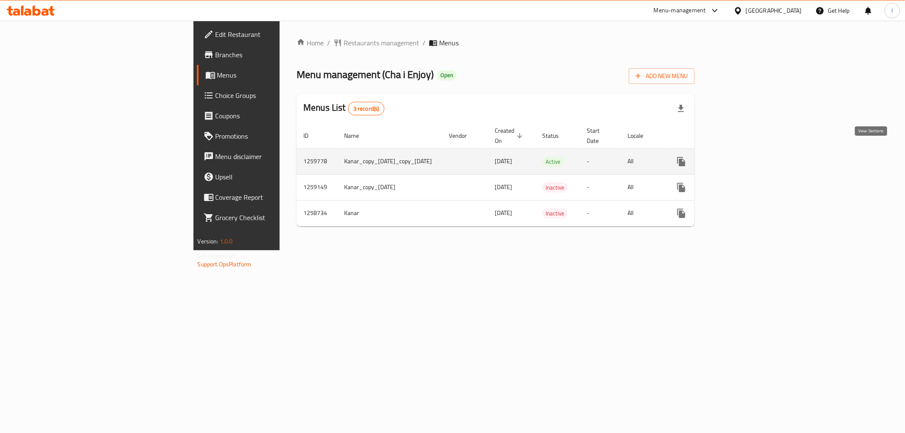
click at [747, 157] on icon "enhanced table" at bounding box center [742, 162] width 10 height 10
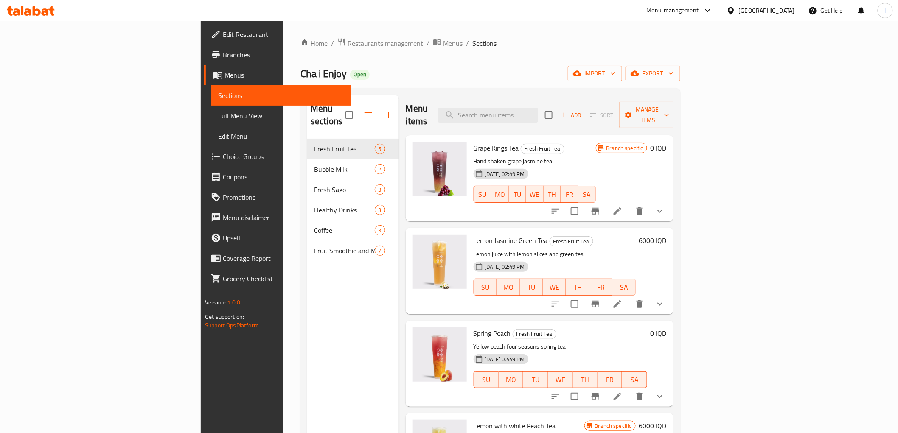
click at [218, 115] on span "Full Menu View" at bounding box center [281, 116] width 126 height 10
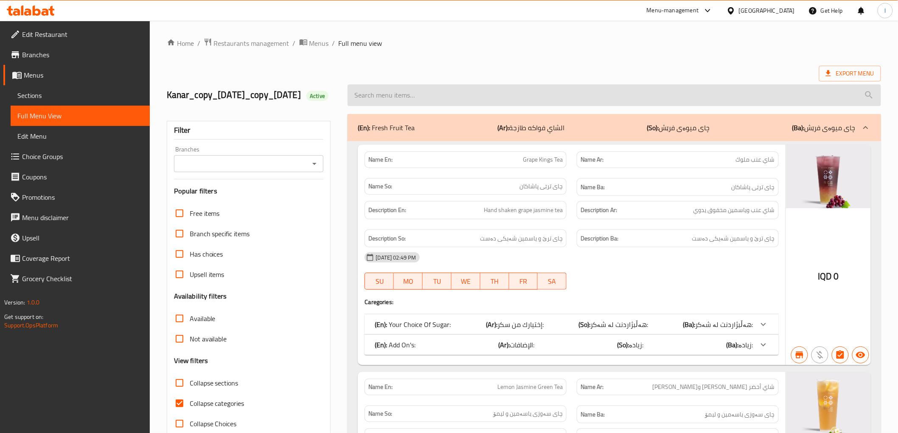
click at [493, 106] on input "search" at bounding box center [613, 95] width 533 height 22
paste input "Lemon with white Peach Tea"
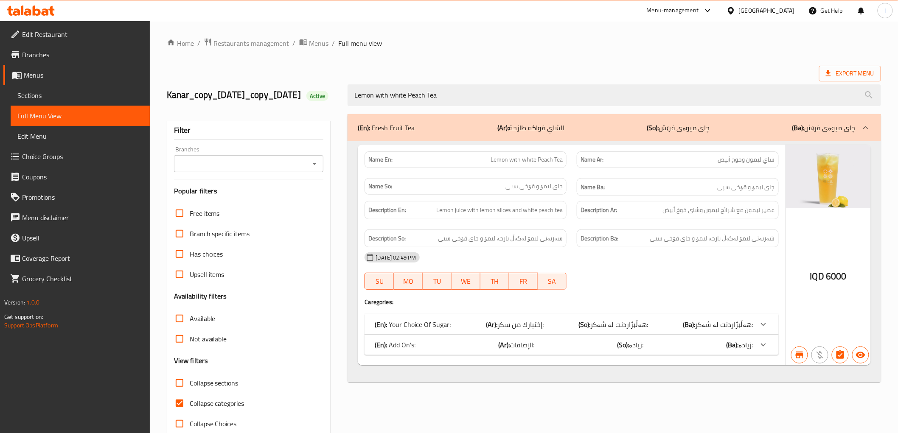
type input "Lemon with white Peach Tea"
click at [255, 170] on input "Branches" at bounding box center [241, 164] width 131 height 12
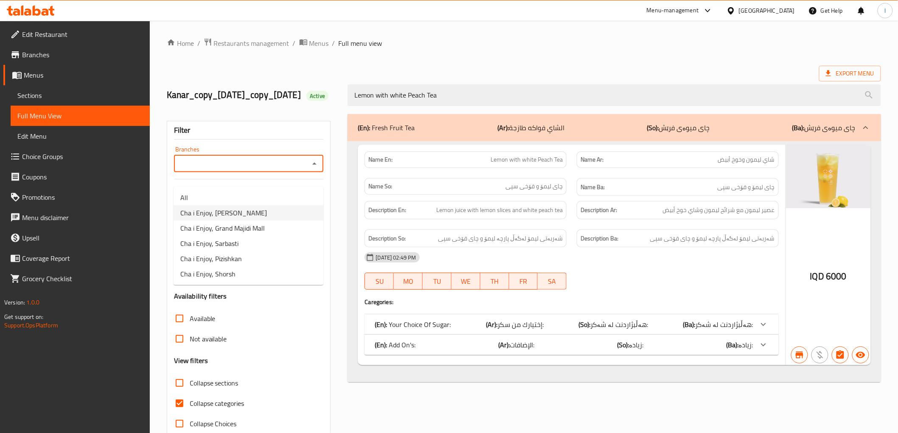
click at [227, 210] on span "Cha i Enjoy, [PERSON_NAME]" at bounding box center [223, 213] width 87 height 10
type input "Cha i Enjoy, [PERSON_NAME]"
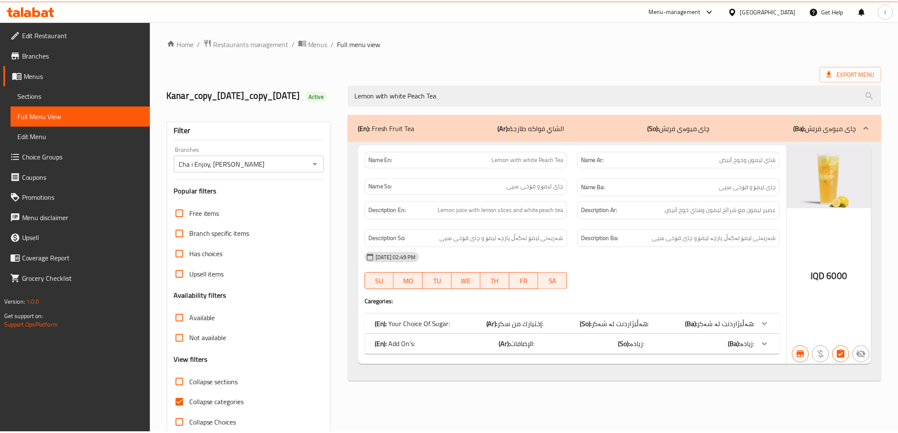
scroll to position [31, 0]
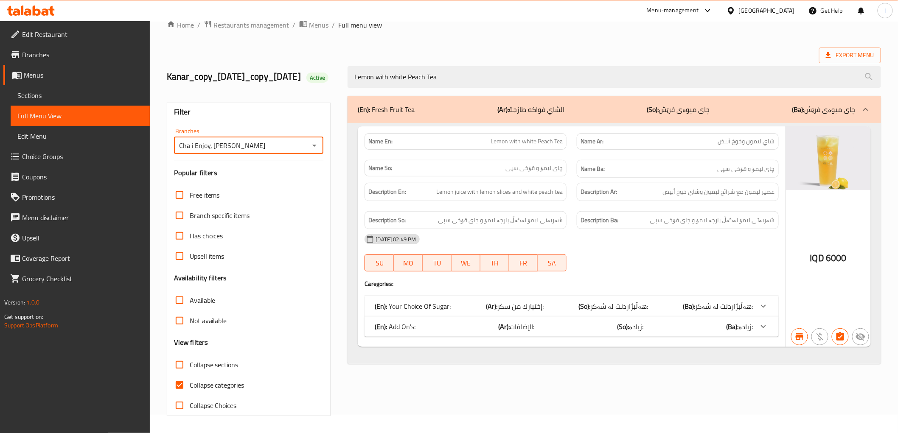
click at [47, 157] on span "Choice Groups" at bounding box center [82, 156] width 121 height 10
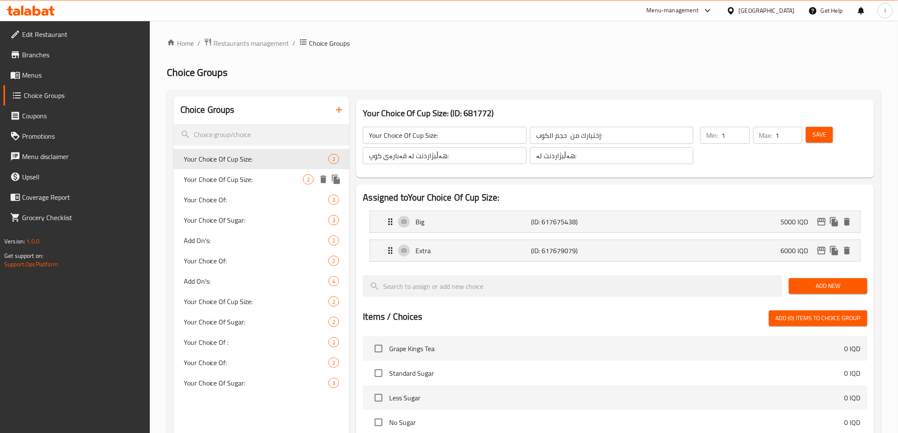
click at [248, 171] on div "Your Choice Of Cup Size: 2" at bounding box center [262, 179] width 176 height 20
type input "Your Choice Of Cup Size:"
type input "إختيارك من حجم الكوب:"
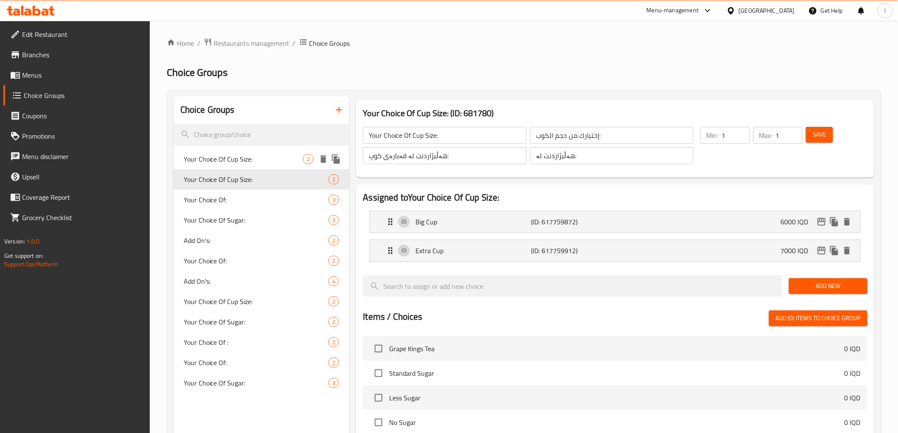
click at [252, 154] on span "Your Choice Of Cup Size:" at bounding box center [244, 159] width 120 height 10
type input "Your Choice Of Cup Size:"
type input "إختيارك من حجم الكوب:"
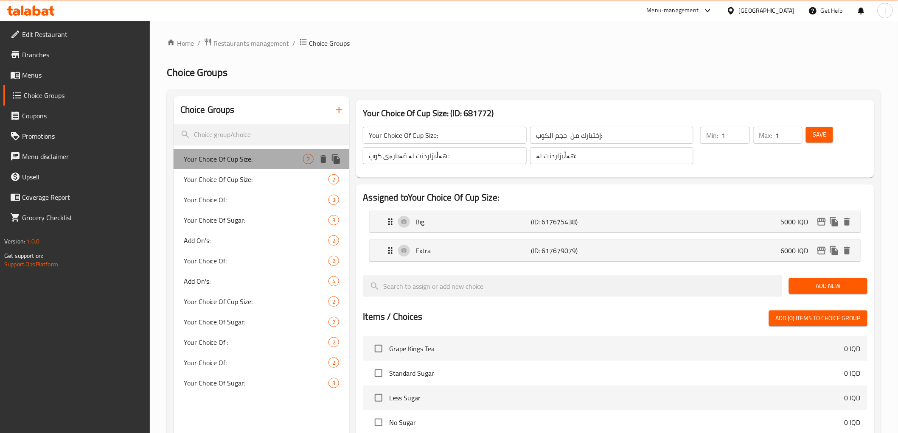
click at [251, 166] on div "Your Choice Of Cup Size: 2" at bounding box center [262, 159] width 176 height 20
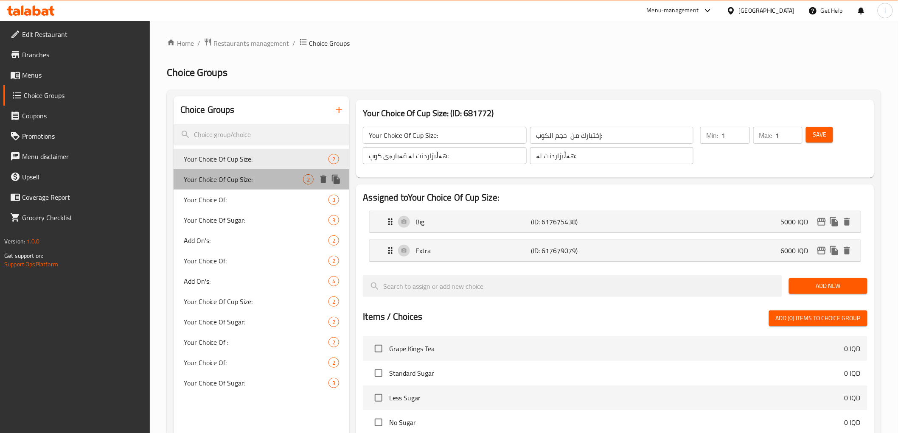
click at [232, 184] on span "Your Choice Of Cup Size:" at bounding box center [244, 179] width 120 height 10
type input "Your Choice Of Cup Size:"
type input "إختيارك من حجم الكوب:"
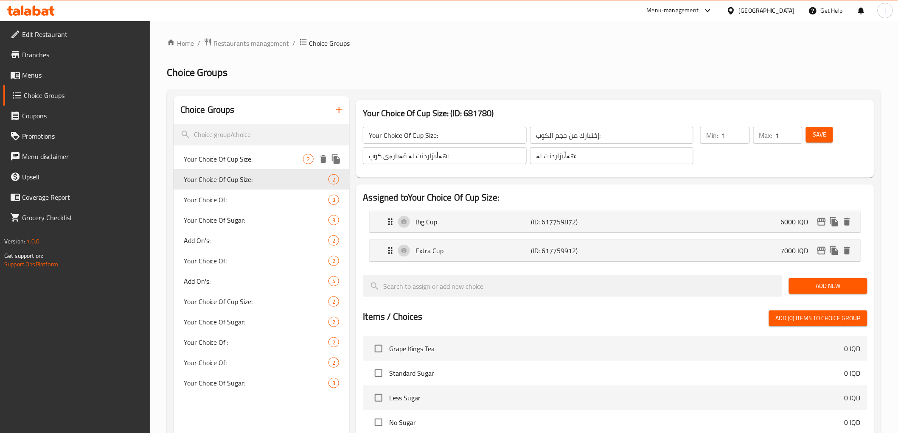
click at [232, 161] on span "Your Choice Of Cup Size:" at bounding box center [244, 159] width 120 height 10
type input "Your Choice Of Cup Size:"
type input "إختيارك من حجم الكوب:"
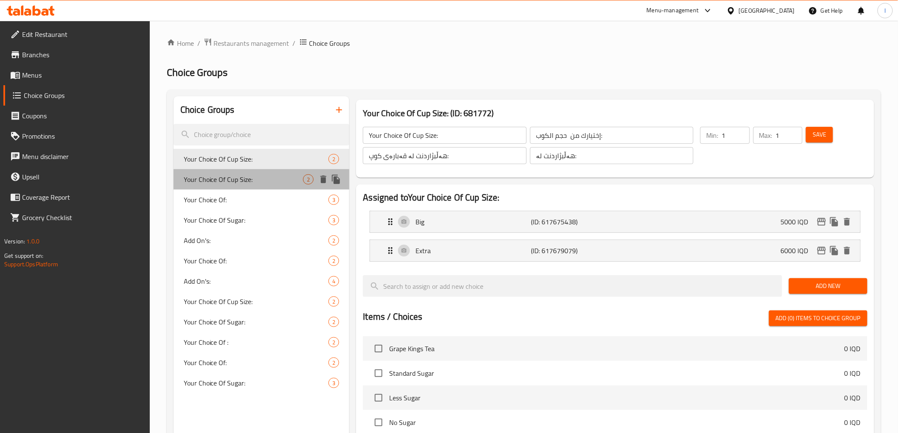
click at [235, 179] on span "Your Choice Of Cup Size:" at bounding box center [244, 179] width 120 height 10
type input "Your Choice Of Cup Size:"
type input "إختيارك من حجم الكوب:"
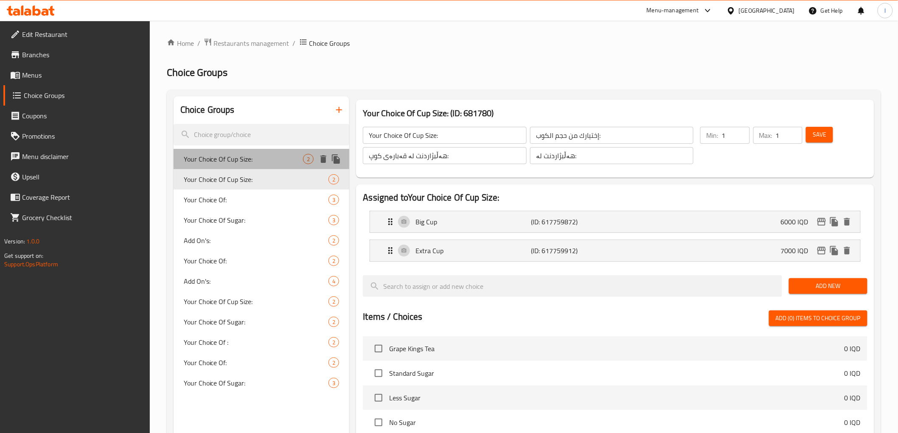
click at [234, 157] on span "Your Choice Of Cup Size:" at bounding box center [244, 159] width 120 height 10
type input "Your Choice Of Cup Size:"
type input "إختيارك من حجم الكوب:"
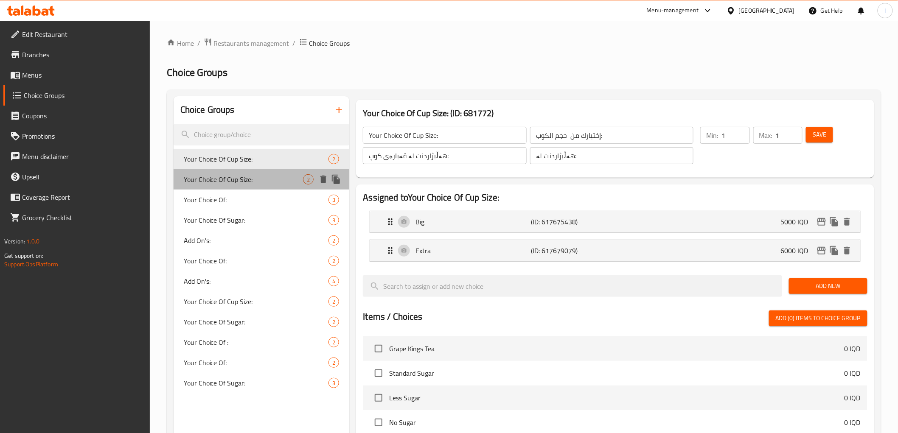
click at [232, 184] on span "Your Choice Of Cup Size:" at bounding box center [244, 179] width 120 height 10
type input "Your Choice Of Cup Size:"
type input "إختيارك من حجم الكوب:"
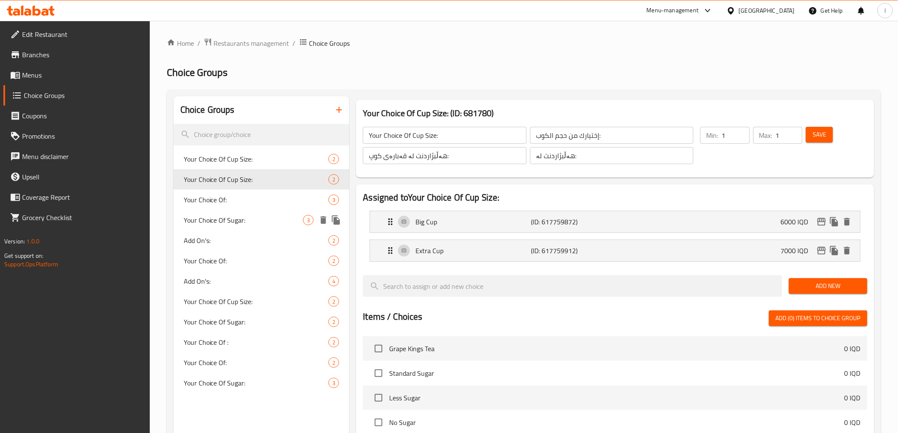
click at [241, 221] on span "Your Choice Of Sugar:" at bounding box center [244, 220] width 120 height 10
type input "Your Choice Of Sugar:"
type input "إختيارك من سكر:"
type input "هەڵبژاردنت لە شەکر:"
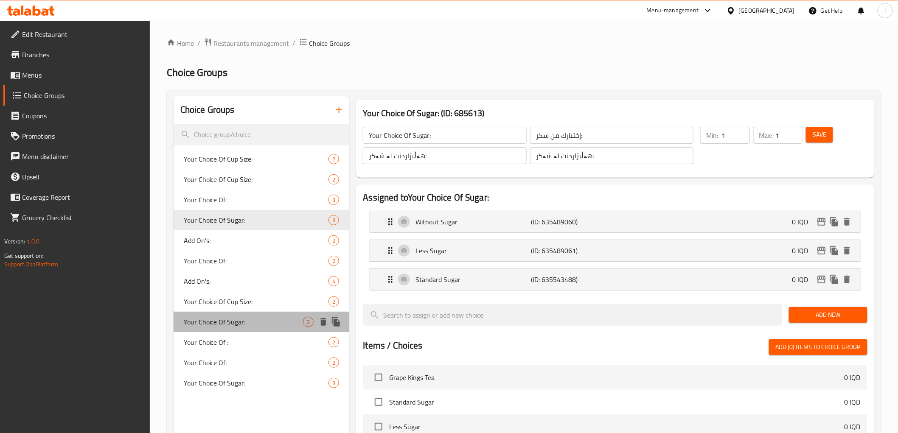
click at [236, 322] on span "Your Choice Of Sugar:" at bounding box center [244, 322] width 120 height 10
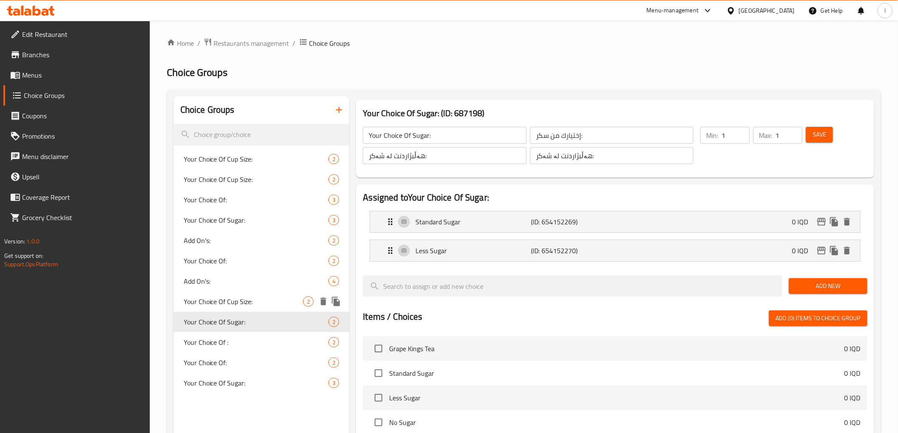
click at [235, 291] on div "Your Choice Of Cup Size: 2" at bounding box center [262, 301] width 176 height 20
type input "Your Choice Of Cup Size:"
type input "إختيارك من حجم الكوب:"
type input "هەڵبژاردنت لە قەبارەی کوپ:"
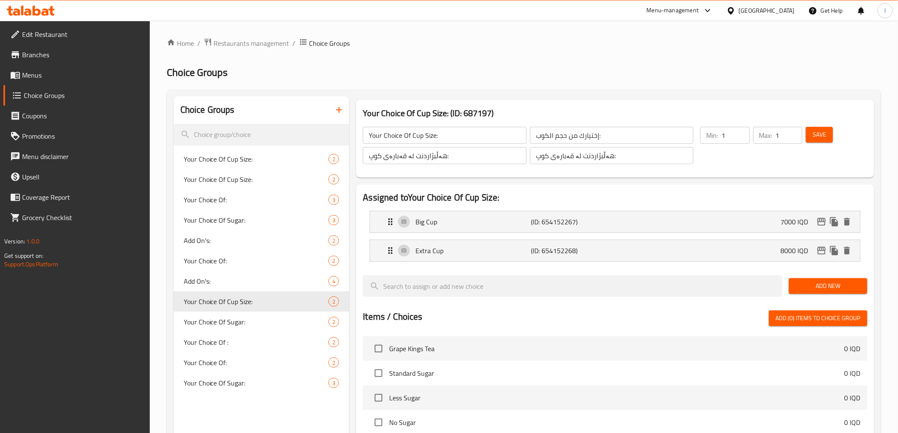
click at [48, 76] on span "Menus" at bounding box center [82, 75] width 121 height 10
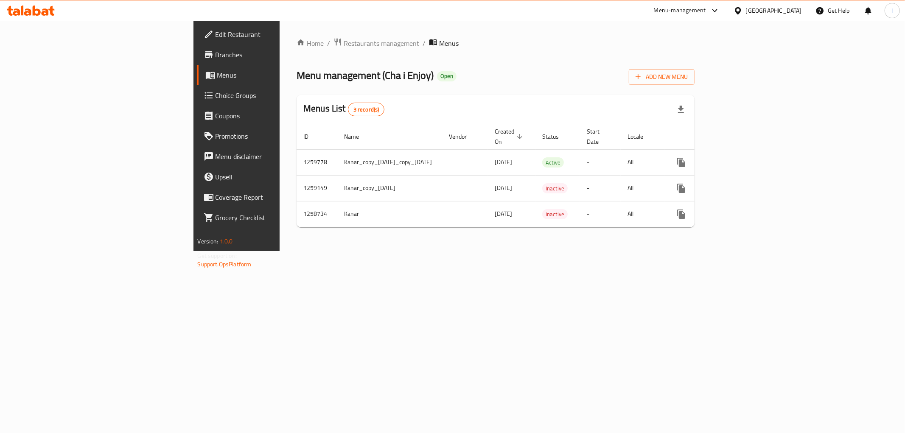
click at [216, 95] on span "Choice Groups" at bounding box center [277, 95] width 122 height 10
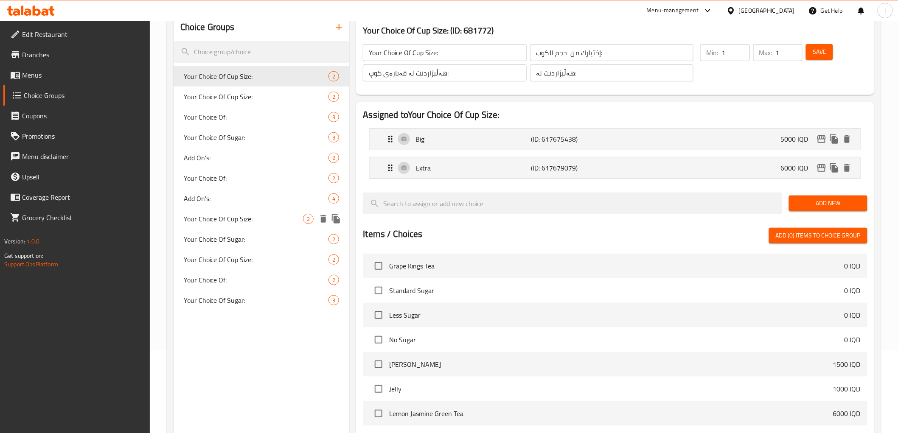
scroll to position [94, 0]
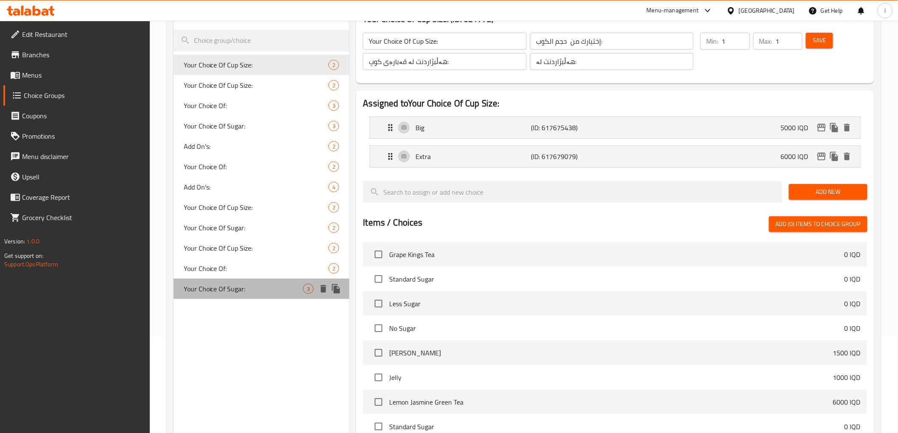
click at [239, 287] on span "Your Choice Of Sugar:" at bounding box center [244, 289] width 120 height 10
type input "Your Choice Of Sugar:"
type input "إختيارك من سكر:"
type input "هەڵبژاردنت لە شەکر:"
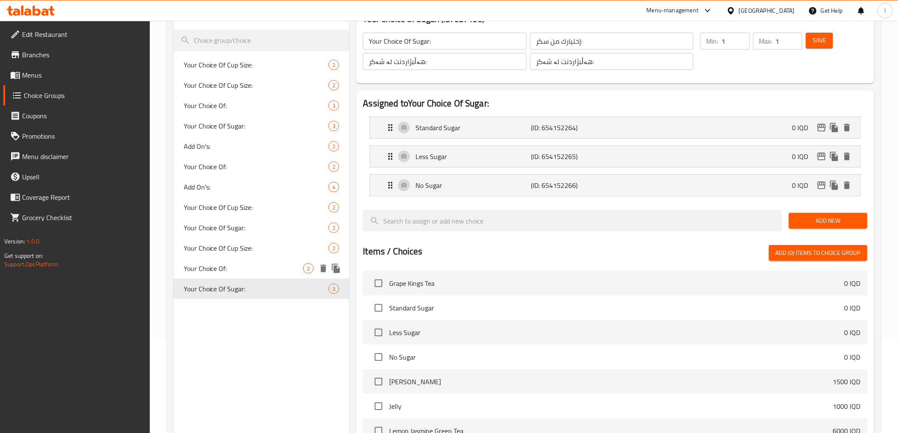
click at [240, 265] on span "Your Choice Of:" at bounding box center [244, 268] width 120 height 10
type input "Your Choice Of:"
type input "إختيارك من :"
type input "هەڵبژاردنت لە :"
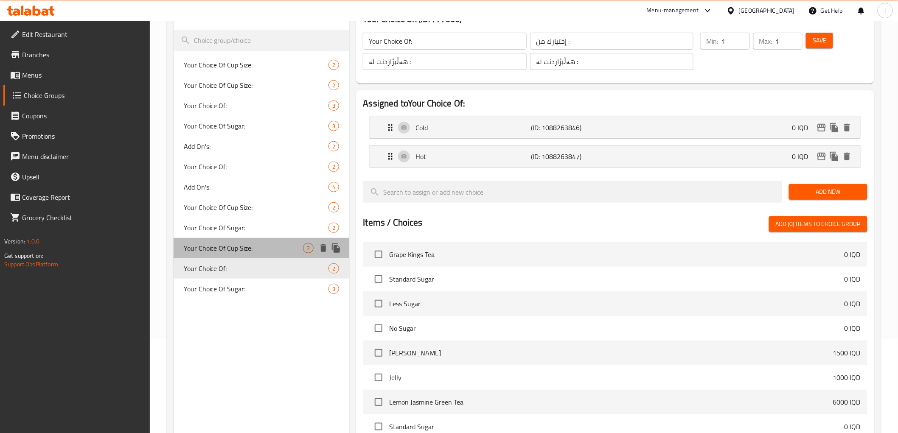
click at [244, 244] on span "Your Choice Of Cup Size:" at bounding box center [244, 248] width 120 height 10
type input "Your Choice Of Cup Size:"
type input "إختيارك من حجم الكوب:"
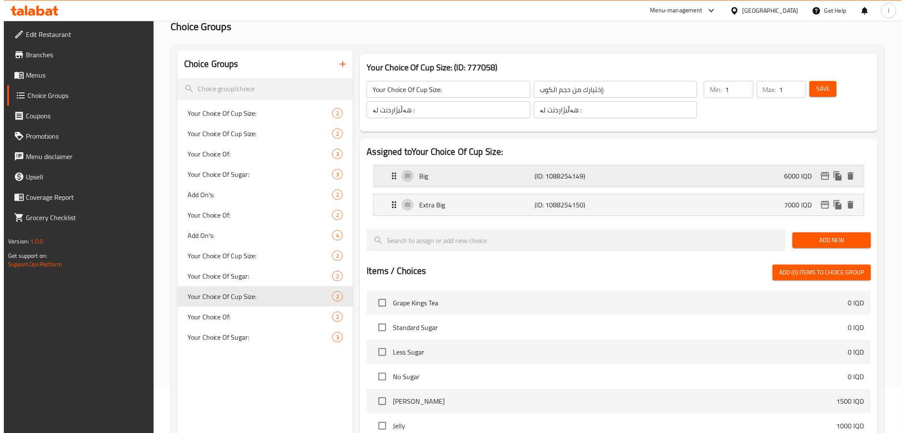
scroll to position [0, 0]
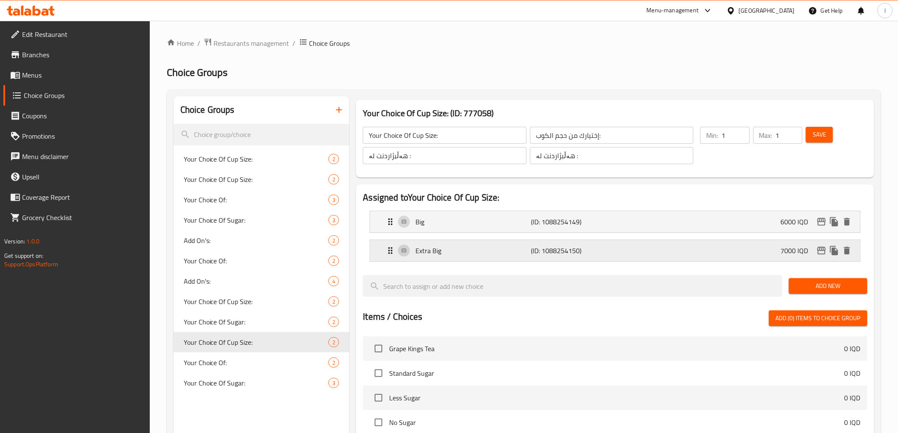
click at [471, 247] on p "Extra Big" at bounding box center [472, 251] width 115 height 10
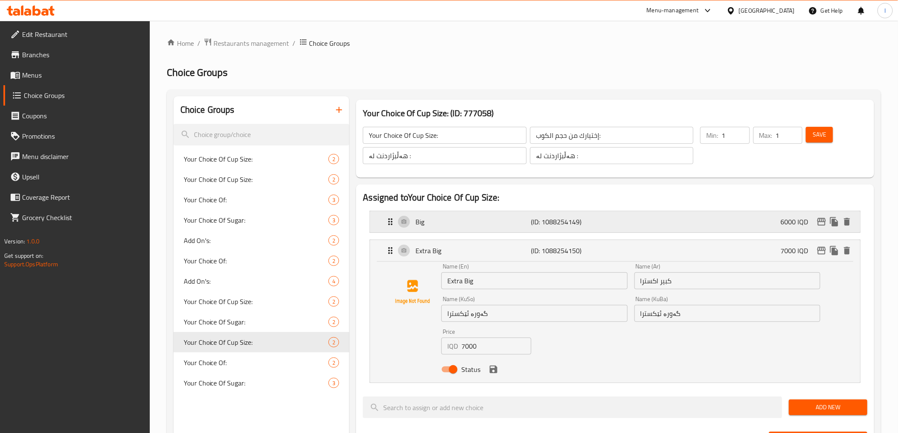
click at [466, 219] on p "Big" at bounding box center [472, 222] width 115 height 10
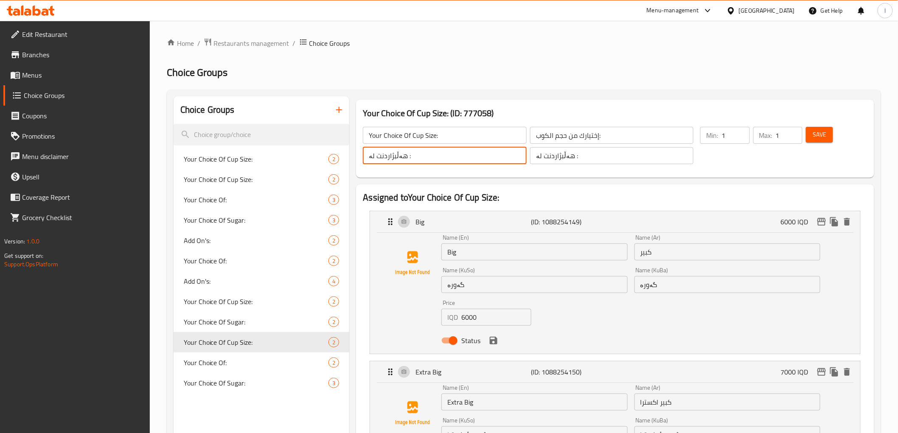
drag, startPoint x: 423, startPoint y: 155, endPoint x: 269, endPoint y: 158, distance: 154.0
paste input "قەبارەی کوپ"
type input "هەڵبژاردنت لە قەبارەی کوپ:"
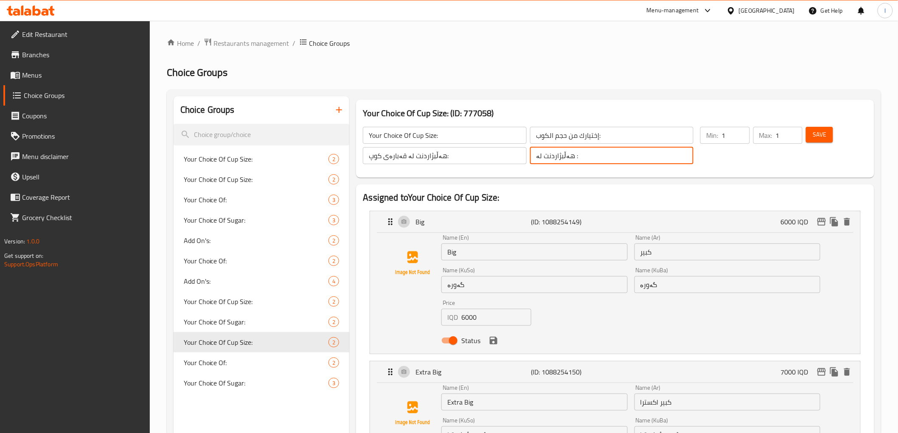
drag, startPoint x: 591, startPoint y: 162, endPoint x: 442, endPoint y: 163, distance: 148.5
click at [442, 163] on div "Your Choice Of Cup Size: ​ إختيارك من حجم الكوب: ​ هەڵبژاردنت لە قەبارەی کوپ: ​…" at bounding box center [528, 146] width 341 height 48
paste input "قەبارەی کوپ"
type input "هەڵبژاردنت لە قەبارەی کوپ:"
click at [820, 134] on span "Save" at bounding box center [819, 134] width 14 height 11
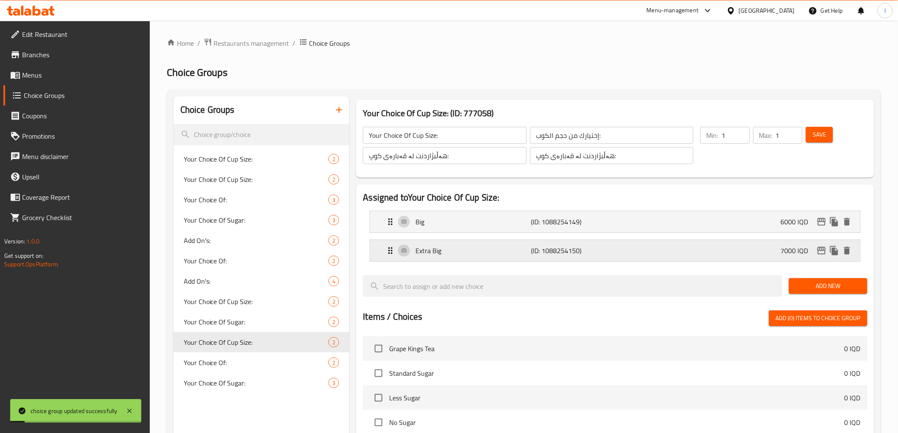
click at [515, 253] on p "Extra Big" at bounding box center [472, 251] width 115 height 10
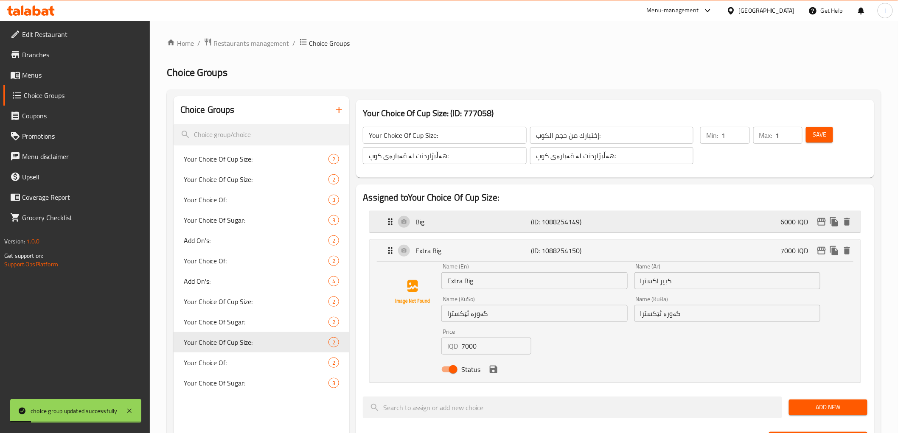
click at [544, 221] on p "(ID: 1088254149)" at bounding box center [569, 222] width 77 height 10
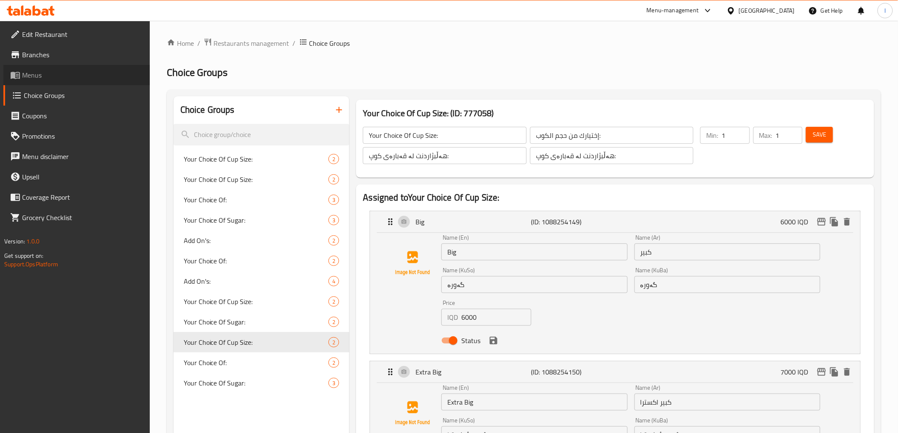
click at [40, 76] on span "Menus" at bounding box center [82, 75] width 121 height 10
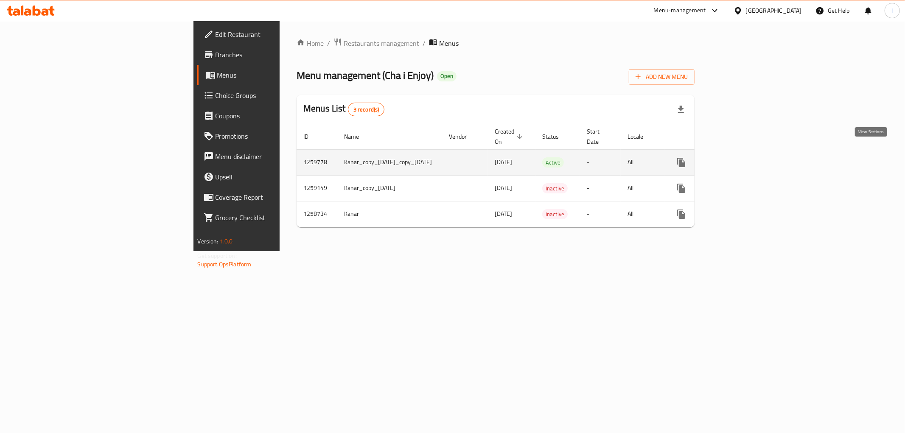
click at [747, 157] on icon "enhanced table" at bounding box center [742, 162] width 10 height 10
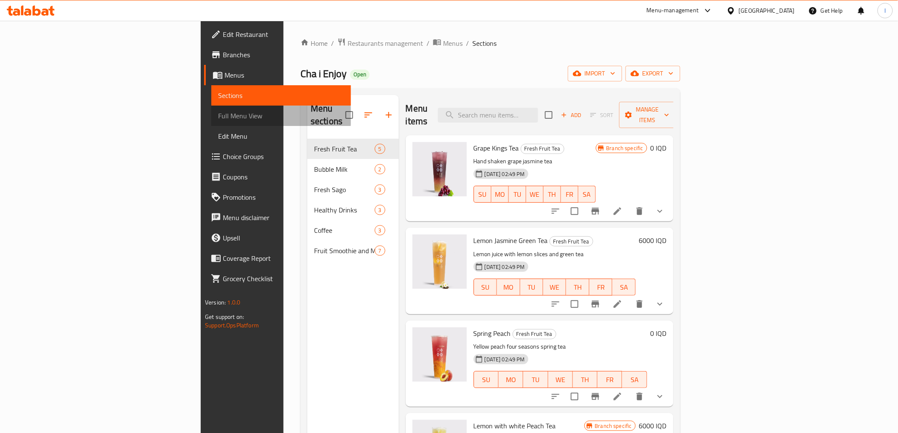
click at [218, 116] on span "Full Menu View" at bounding box center [281, 116] width 126 height 10
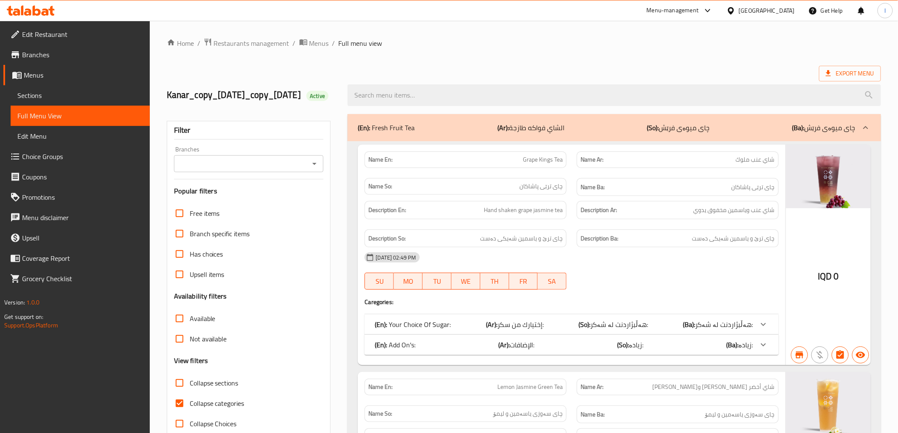
click at [62, 95] on span "Sections" at bounding box center [80, 95] width 126 height 10
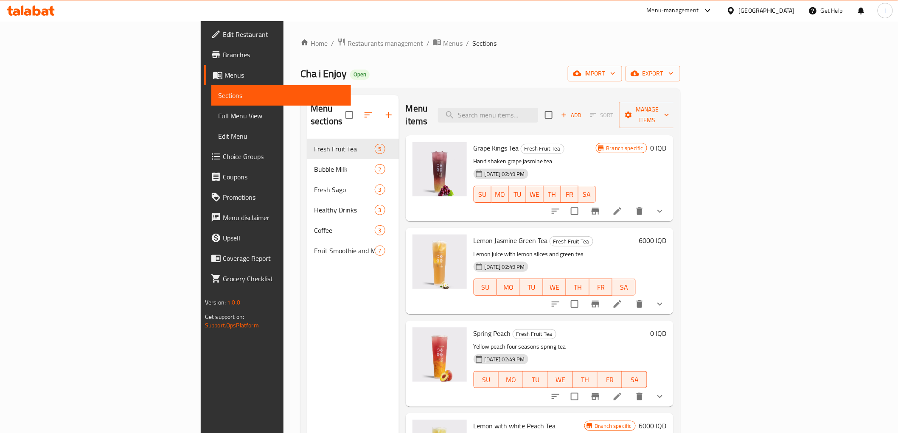
click at [218, 115] on span "Full Menu View" at bounding box center [281, 116] width 126 height 10
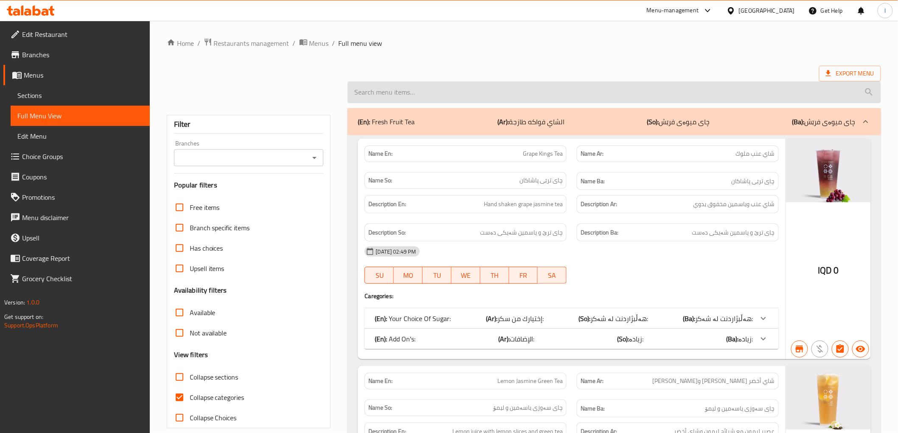
click at [459, 87] on input "search" at bounding box center [613, 92] width 533 height 22
paste input "Mango Pomelo Sago"
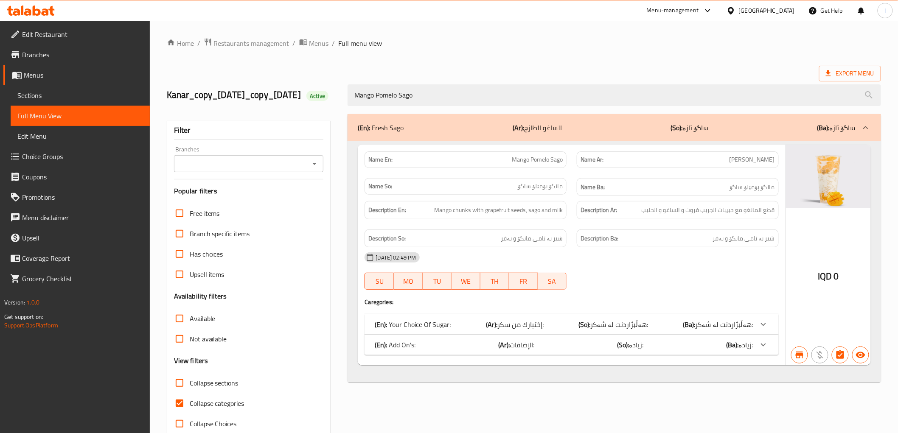
type input "Mango Pomelo Sago"
click at [222, 409] on span "Collapse categories" at bounding box center [217, 403] width 55 height 10
click at [190, 414] on input "Collapse categories" at bounding box center [179, 403] width 20 height 20
checkbox input "false"
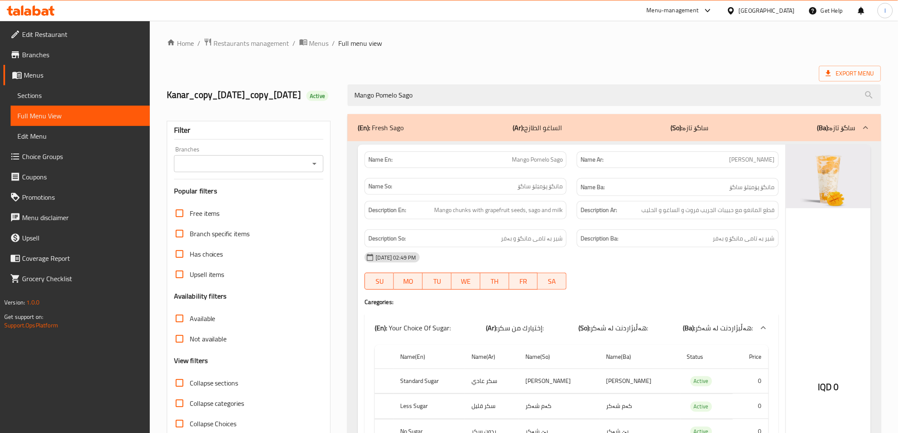
click at [227, 170] on input "Branches" at bounding box center [241, 164] width 131 height 12
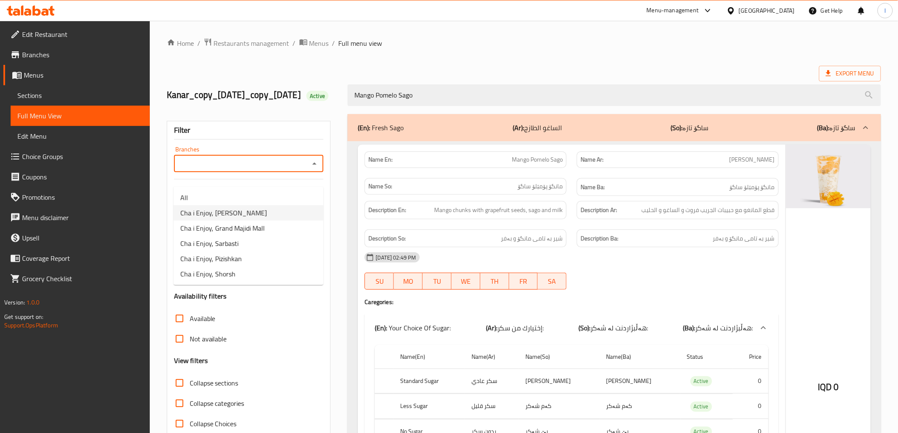
click at [223, 212] on span "Cha i Enjoy, [PERSON_NAME]" at bounding box center [223, 213] width 87 height 10
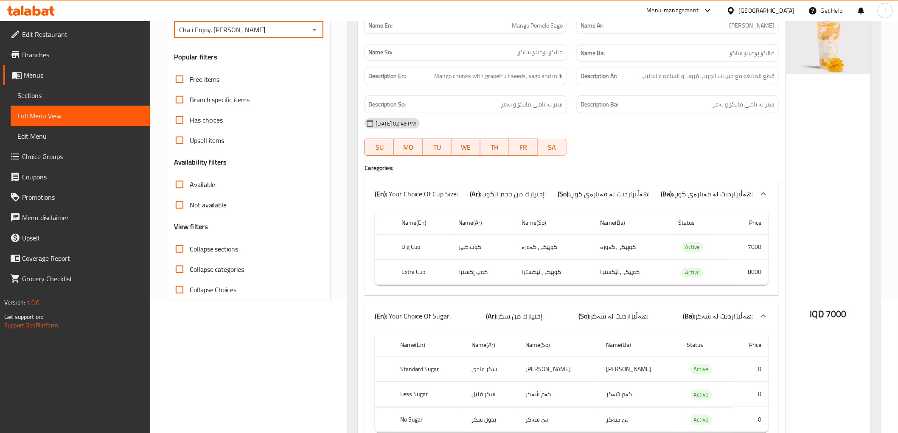
scroll to position [87, 0]
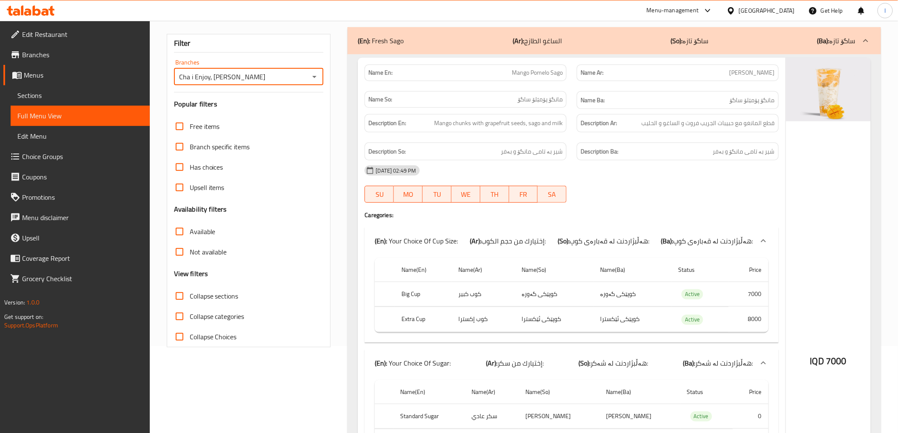
click at [251, 79] on div "Branches Cha i Enjoy, Naz Naz Branches" at bounding box center [249, 72] width 150 height 26
click at [255, 83] on input "Cha i Enjoy, [PERSON_NAME]" at bounding box center [241, 77] width 131 height 12
click at [305, 83] on input "Cha i Enjoy, [PERSON_NAME]" at bounding box center [241, 77] width 131 height 12
click at [315, 82] on icon "Open" at bounding box center [314, 77] width 10 height 10
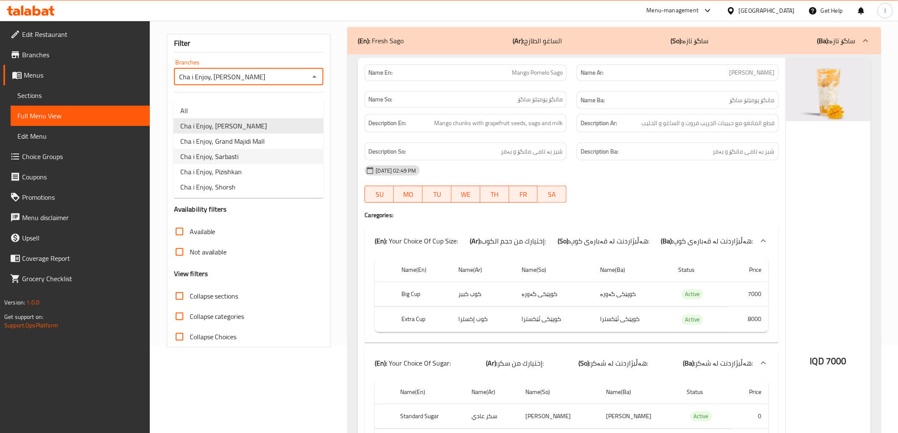
click at [247, 159] on li "Cha i Enjoy, Sarbasti" at bounding box center [249, 156] width 150 height 15
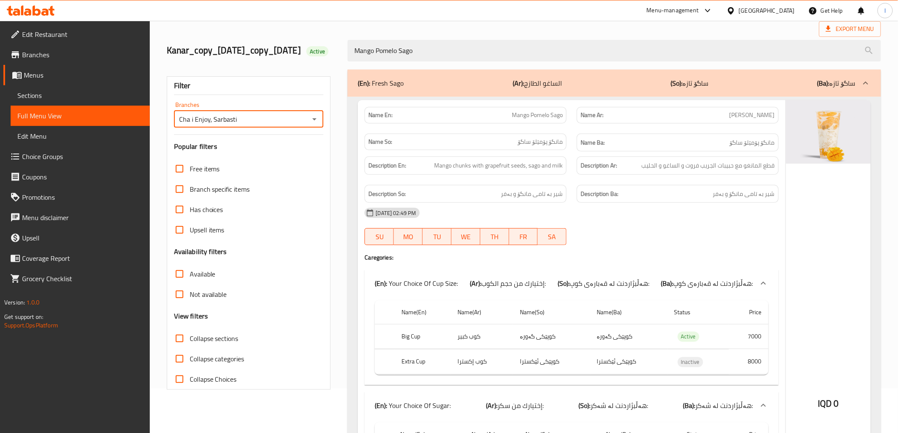
scroll to position [40, 0]
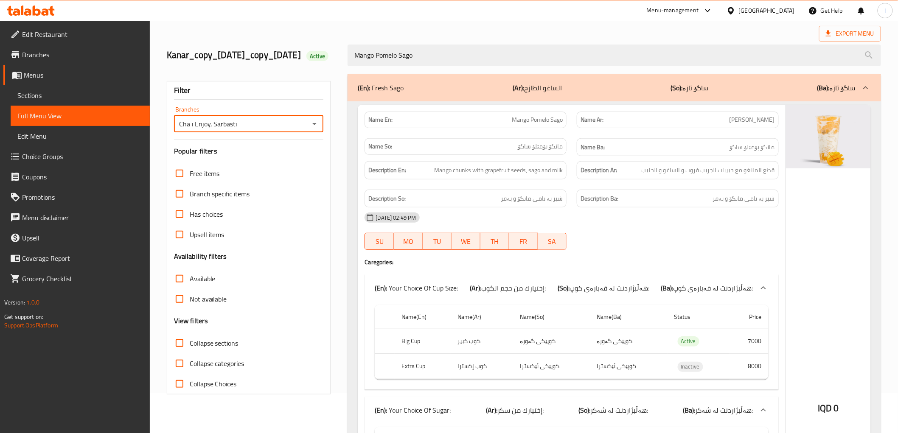
click at [319, 129] on icon "Open" at bounding box center [314, 124] width 10 height 10
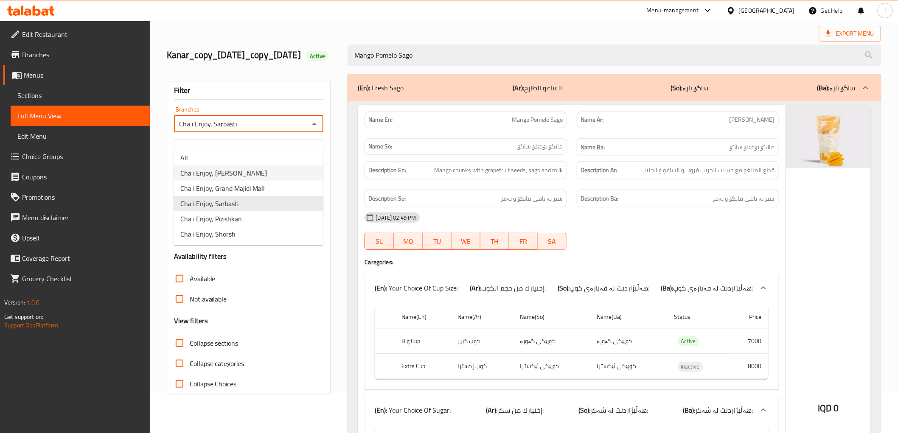
click at [254, 176] on li "Cha i Enjoy, [PERSON_NAME]" at bounding box center [249, 172] width 150 height 15
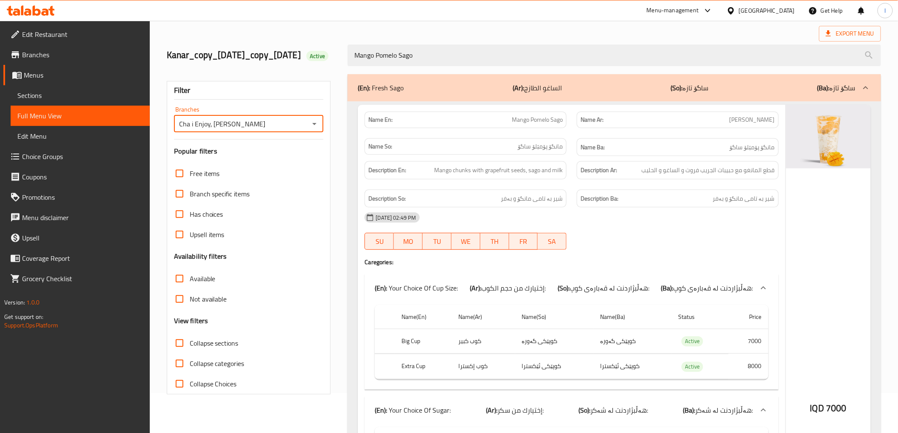
click at [251, 130] on input "Cha i Enjoy, [PERSON_NAME]" at bounding box center [241, 124] width 131 height 12
click at [312, 129] on icon "Open" at bounding box center [314, 124] width 10 height 10
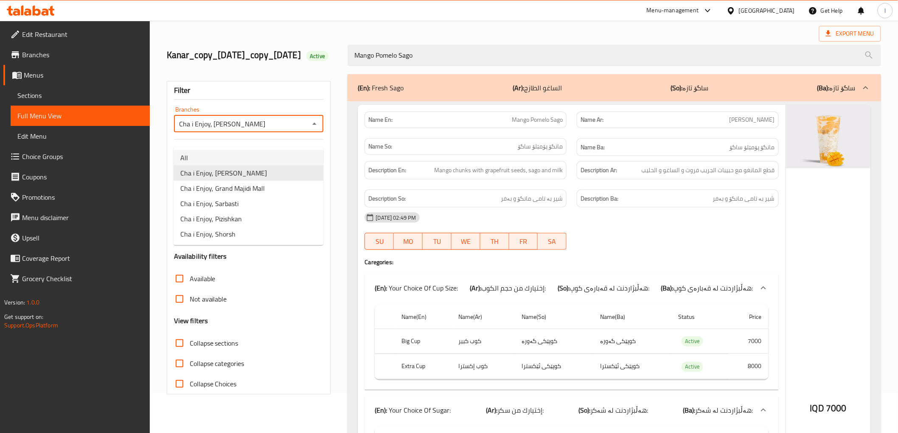
click at [205, 158] on li "All" at bounding box center [249, 157] width 150 height 15
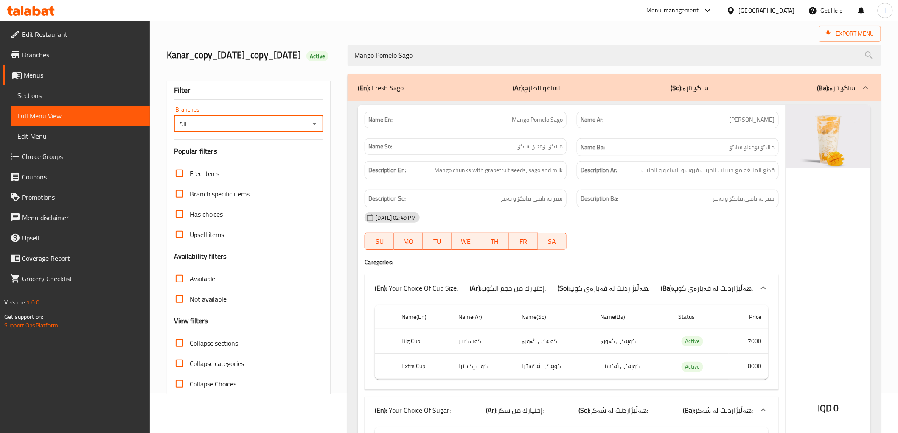
click at [316, 129] on icon "Open" at bounding box center [314, 124] width 10 height 10
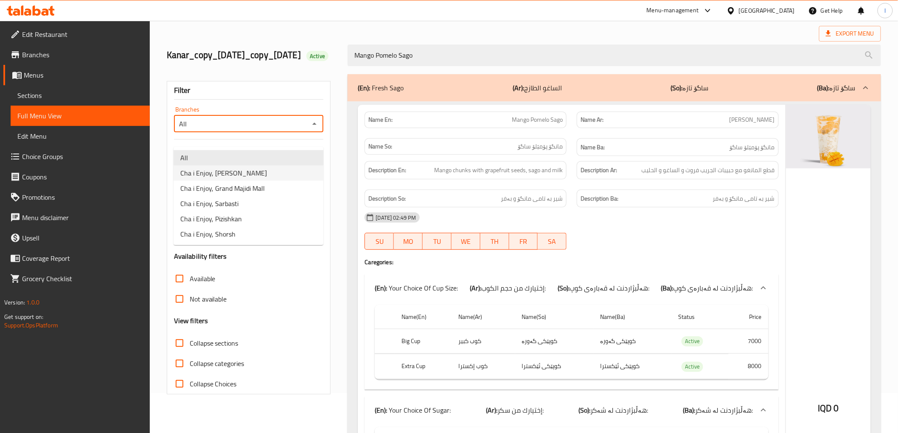
click at [227, 170] on span "Cha i Enjoy, [PERSON_NAME]" at bounding box center [223, 173] width 87 height 10
type input "Cha i Enjoy, [PERSON_NAME]"
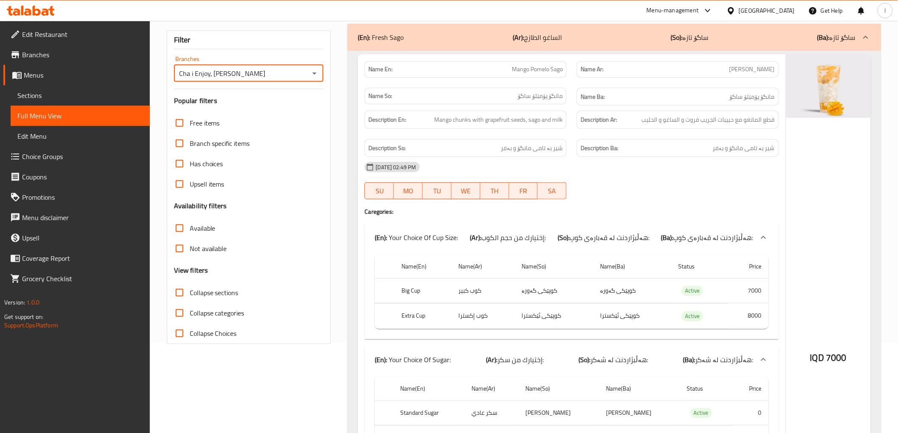
scroll to position [87, 0]
